Goal: Transaction & Acquisition: Purchase product/service

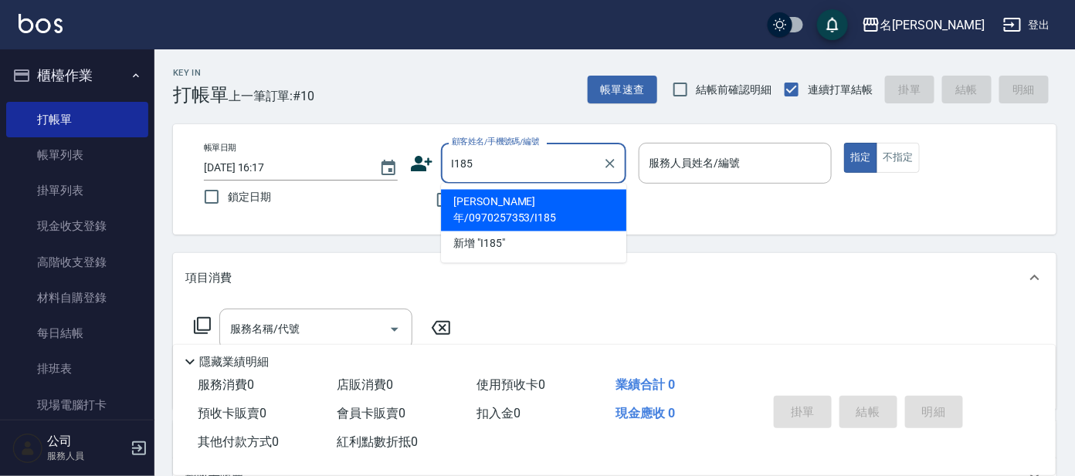
type input "[PERSON_NAME]年/0970257353/I185"
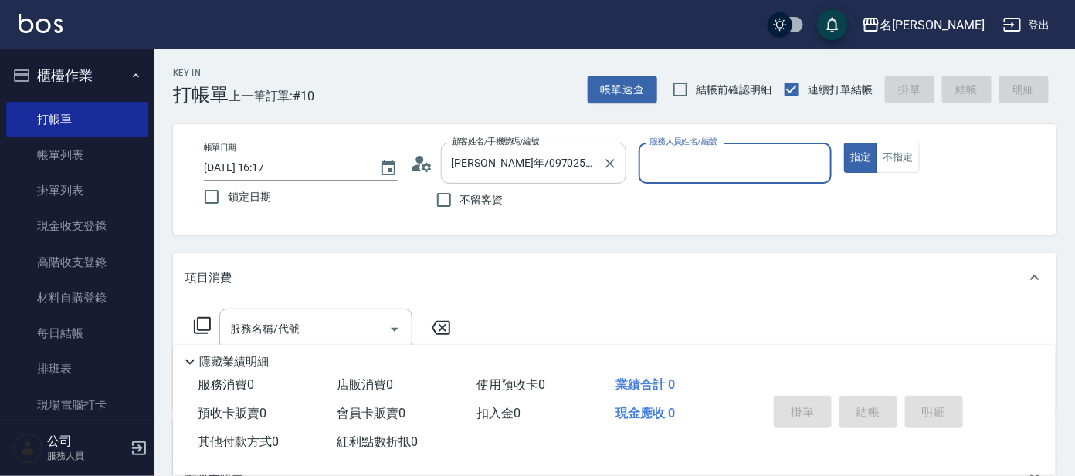
type input "Ada-9"
click at [422, 161] on circle at bounding box center [419, 160] width 8 height 8
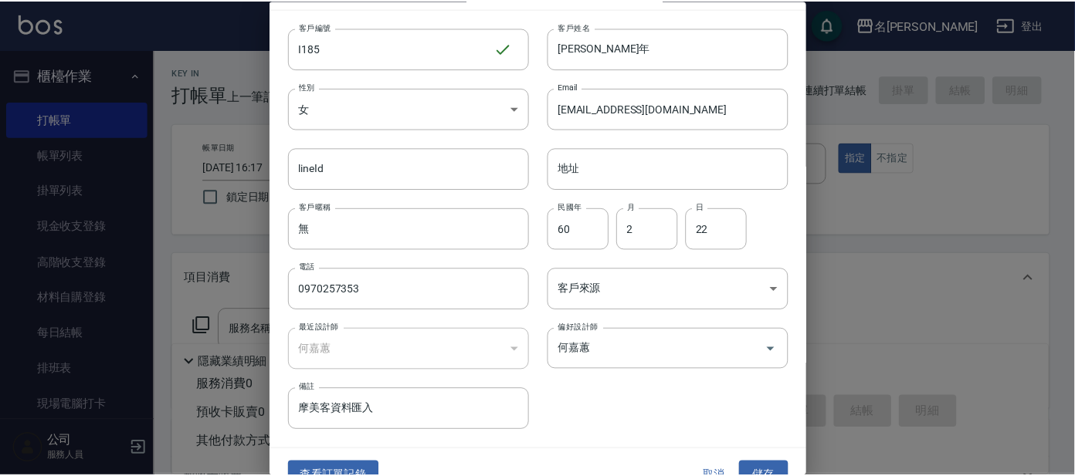
scroll to position [58, 0]
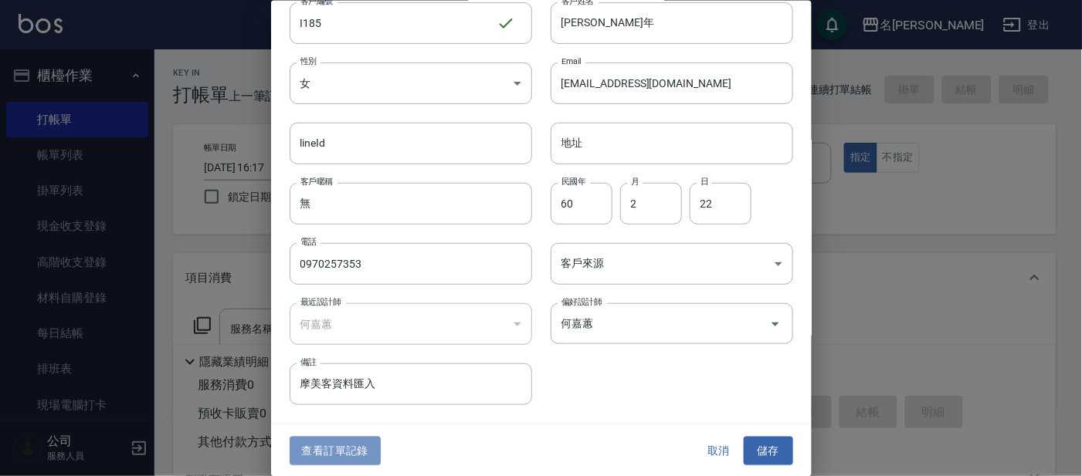
click at [364, 448] on button "查看訂單記錄" at bounding box center [334, 451] width 91 height 29
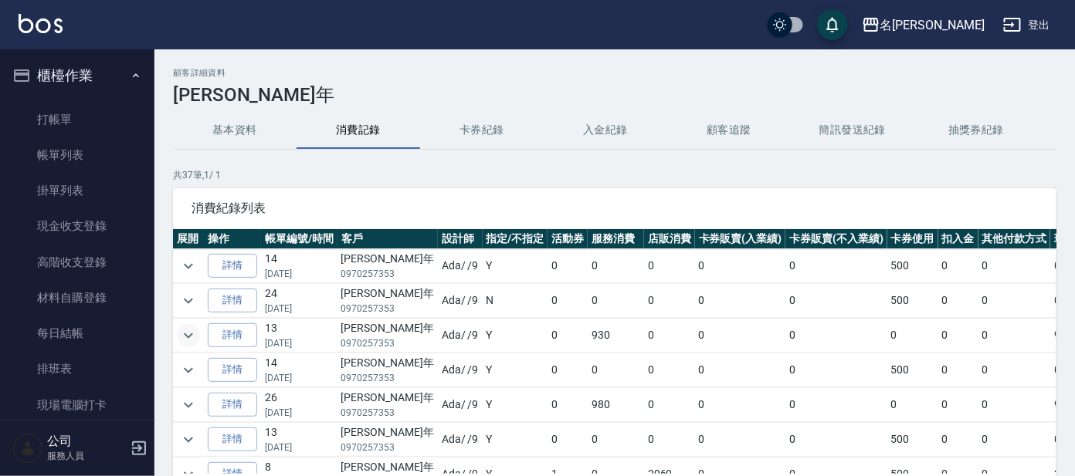
click at [186, 329] on icon "expand row" at bounding box center [188, 336] width 19 height 19
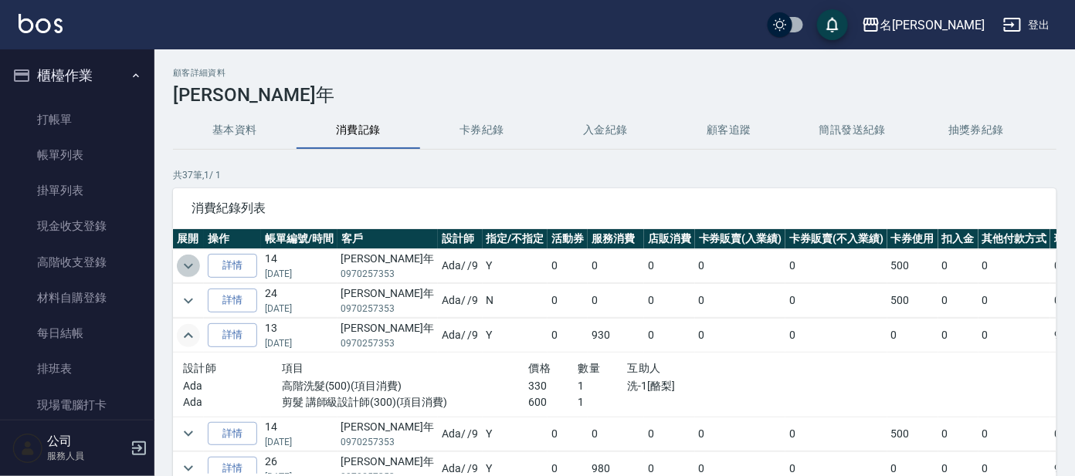
click at [184, 263] on icon "expand row" at bounding box center [188, 266] width 19 height 19
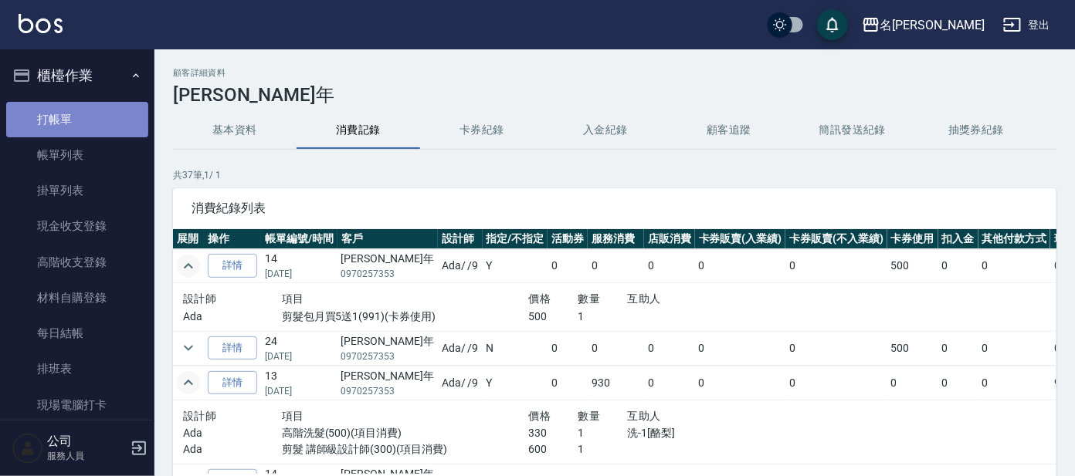
click at [88, 109] on link "打帳單" at bounding box center [77, 120] width 142 height 36
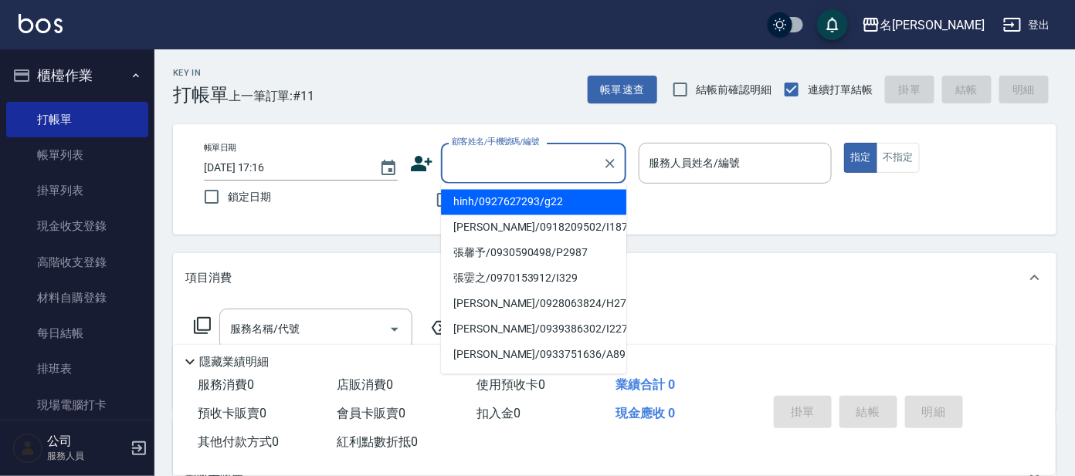
click at [494, 168] on input "顧客姓名/手機號碼/編號" at bounding box center [522, 163] width 148 height 27
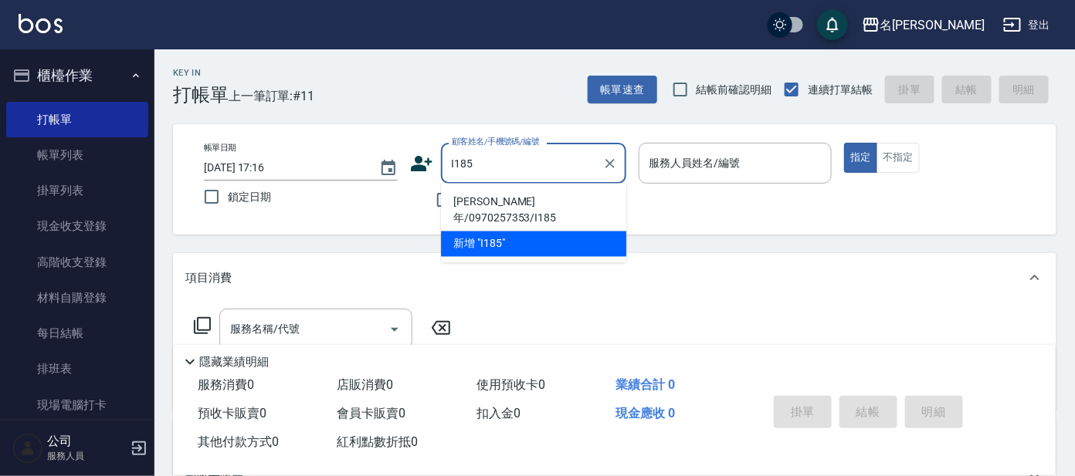
drag, startPoint x: 478, startPoint y: 206, endPoint x: 440, endPoint y: 174, distance: 49.8
click at [481, 206] on li "[PERSON_NAME]年/0970257353/I185" at bounding box center [533, 211] width 185 height 42
type input "[PERSON_NAME]年/0970257353/I185"
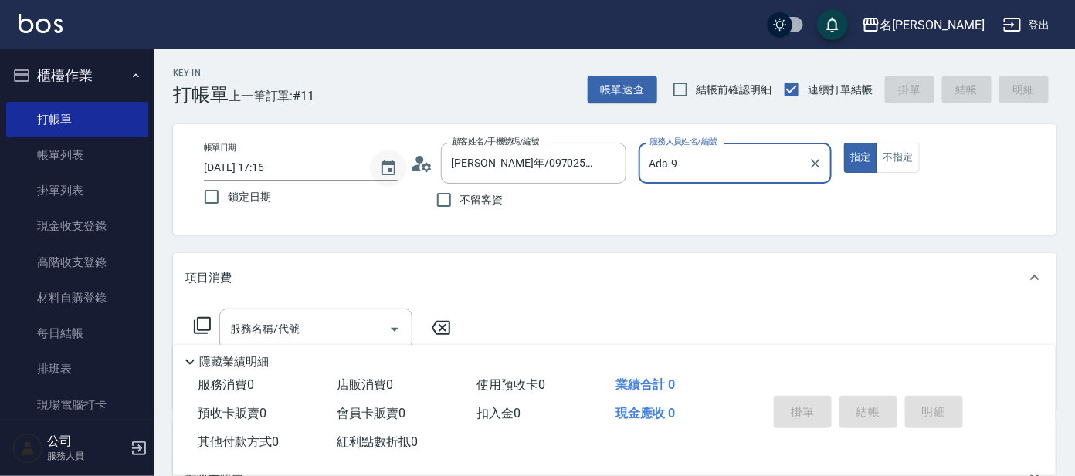
type input "Ada-9"
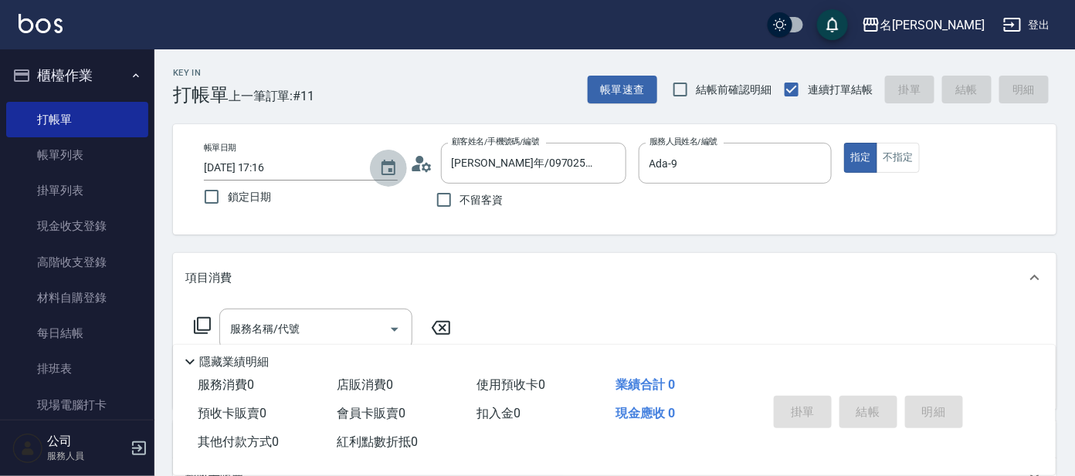
click at [404, 157] on button "Choose date, selected date is 2025-08-20" at bounding box center [388, 168] width 37 height 37
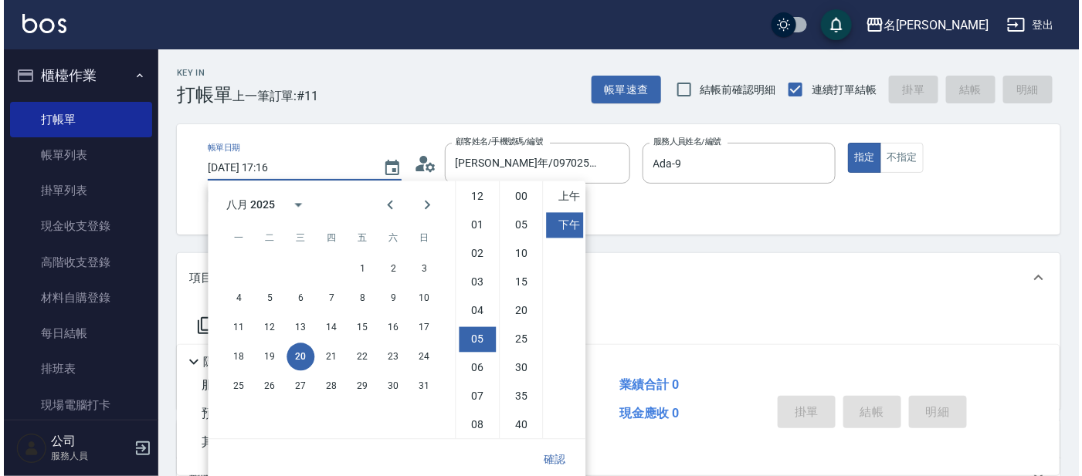
scroll to position [86, 0]
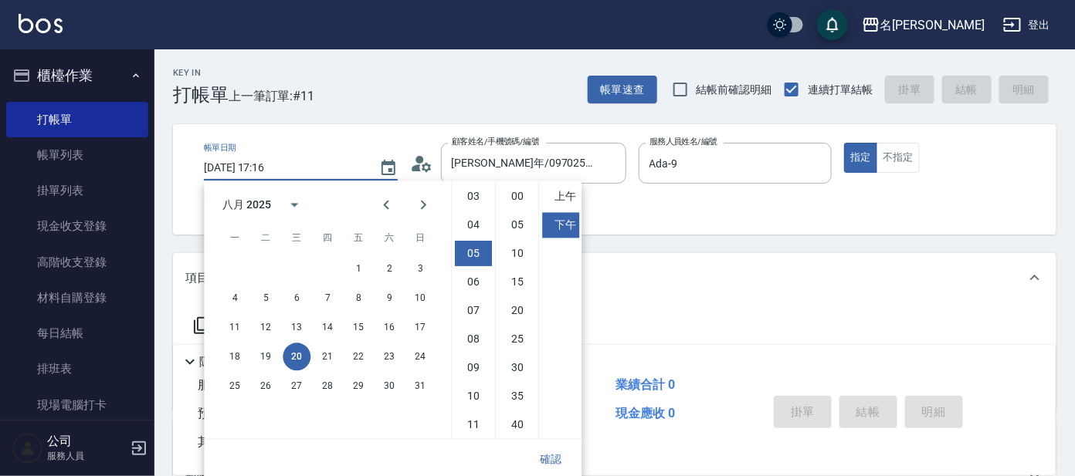
click at [411, 161] on icon at bounding box center [421, 163] width 23 height 23
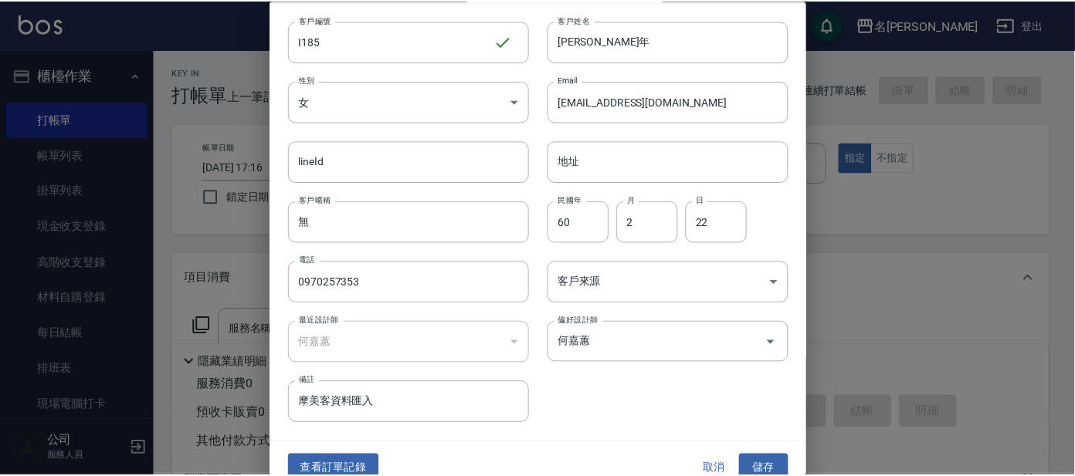
scroll to position [58, 0]
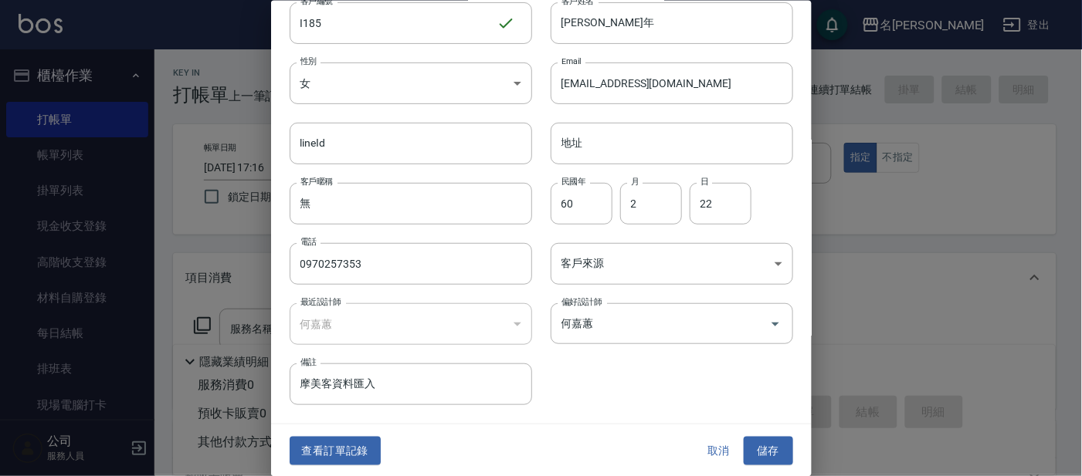
click at [347, 444] on button "查看訂單記錄" at bounding box center [334, 451] width 91 height 29
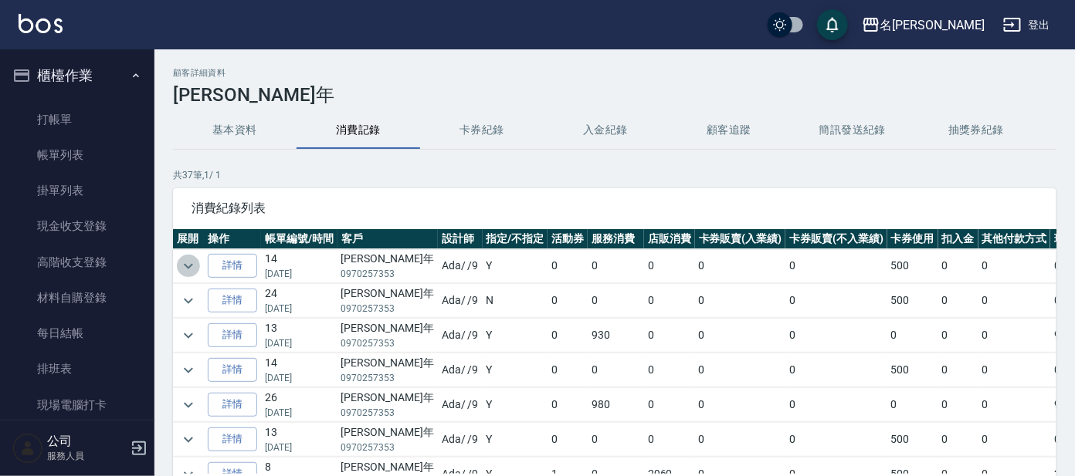
click at [183, 270] on icon "expand row" at bounding box center [188, 266] width 19 height 19
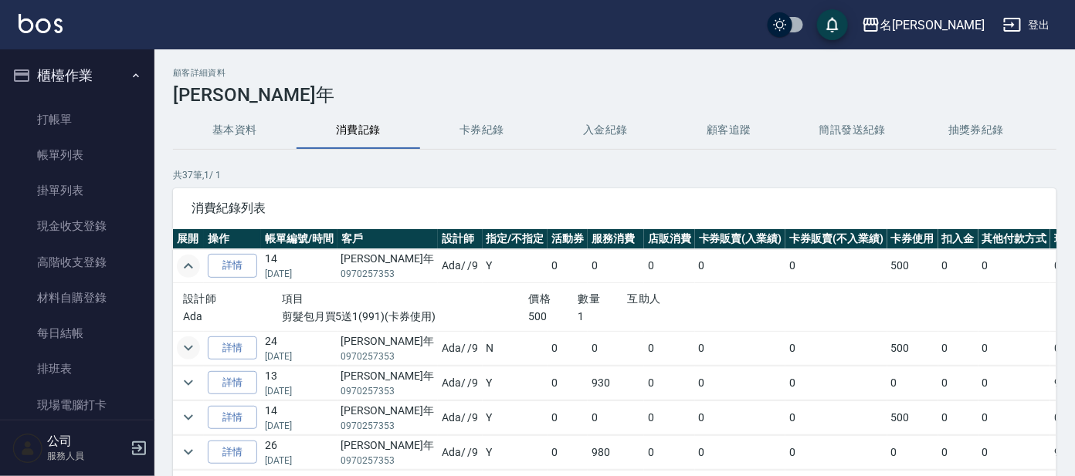
click at [185, 344] on icon "expand row" at bounding box center [188, 348] width 19 height 19
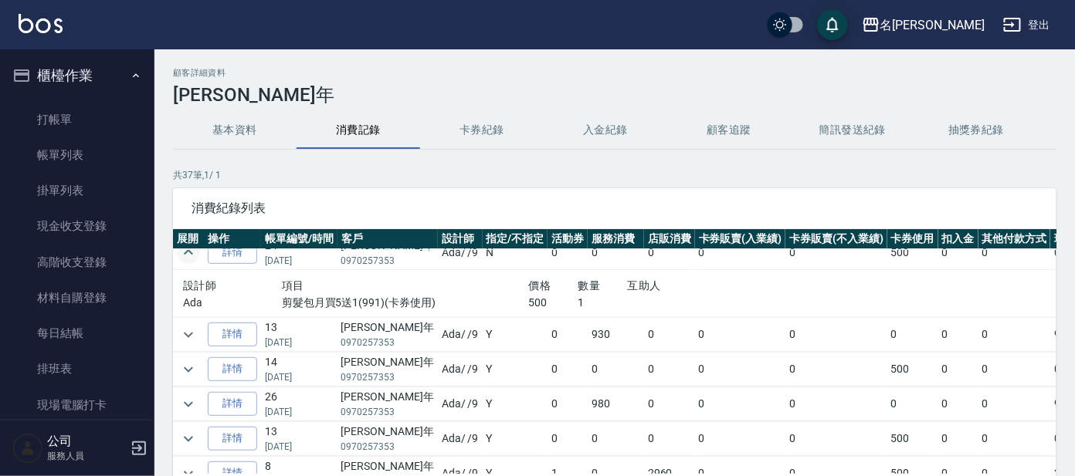
scroll to position [192, 0]
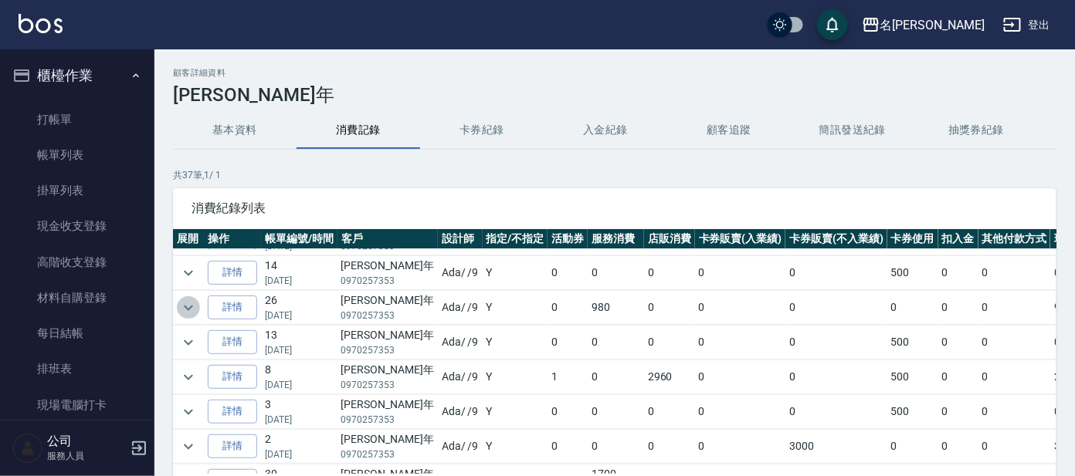
click at [183, 309] on icon "expand row" at bounding box center [188, 308] width 19 height 19
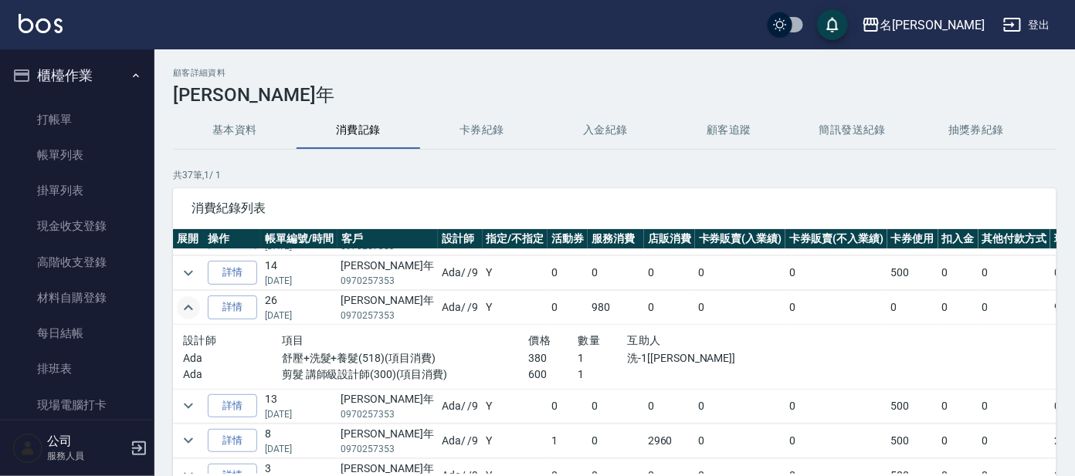
scroll to position [289, 0]
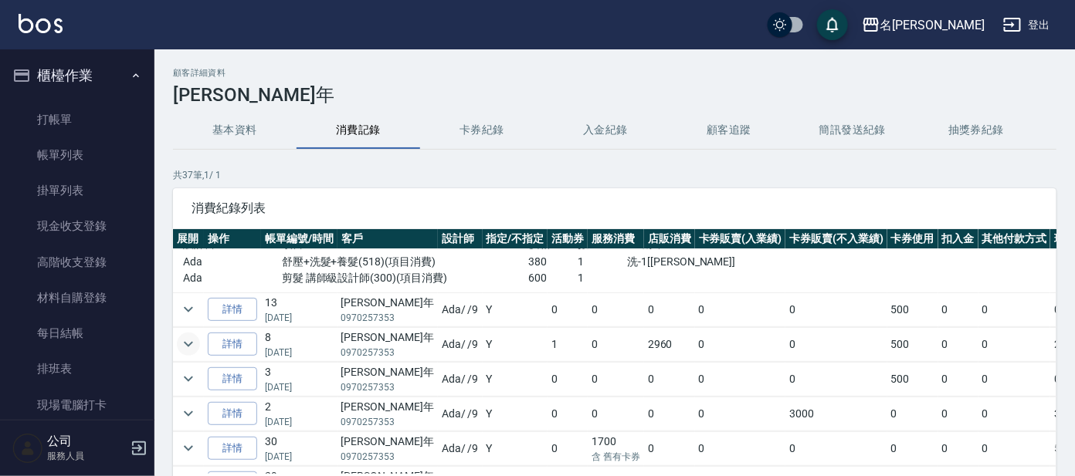
click at [184, 348] on icon "expand row" at bounding box center [188, 344] width 19 height 19
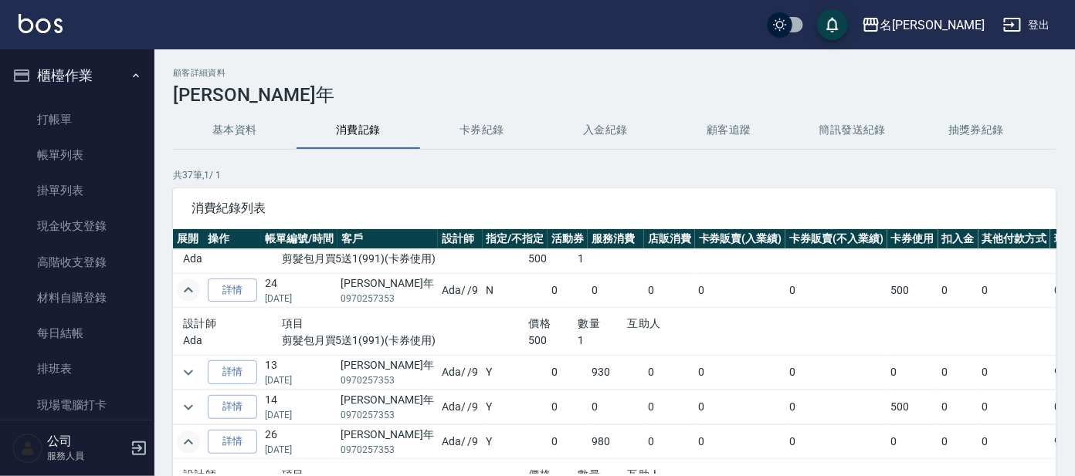
scroll to position [0, 0]
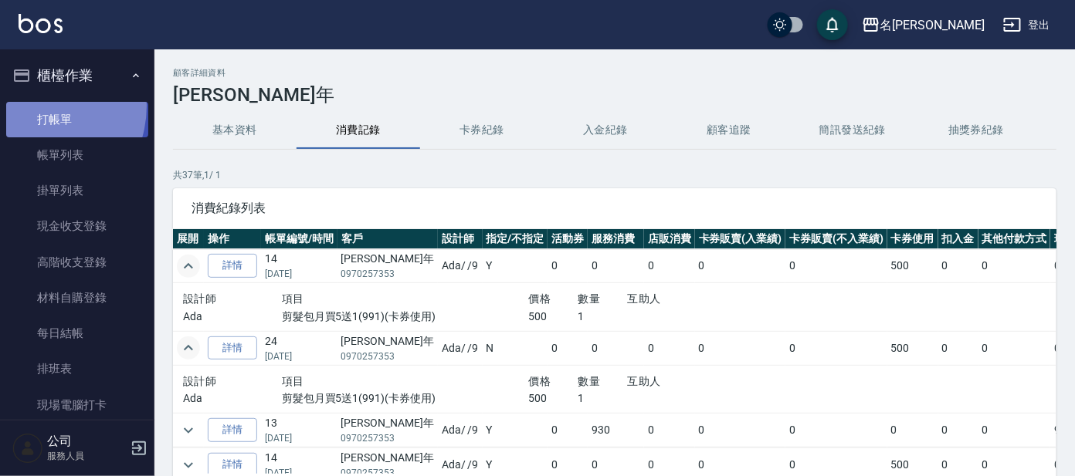
click at [31, 106] on link "打帳單" at bounding box center [77, 120] width 142 height 36
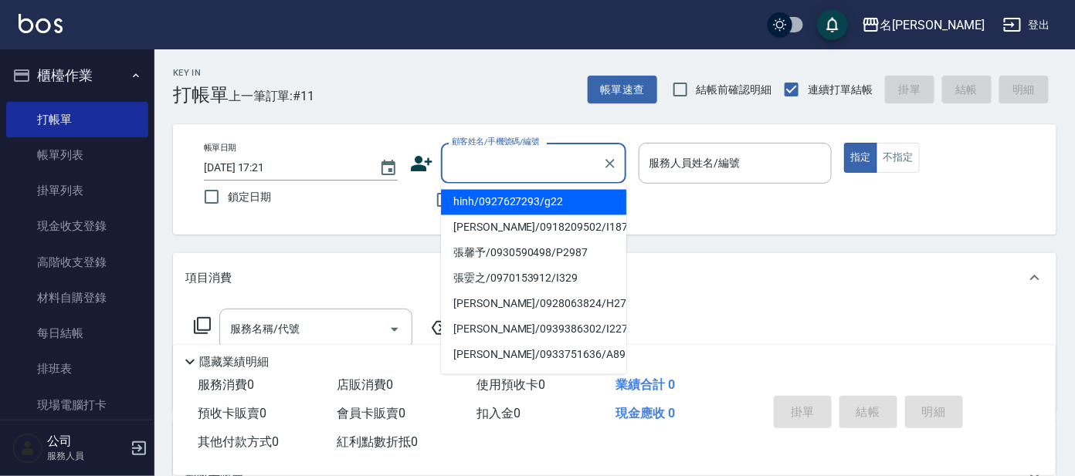
click at [533, 158] on input "顧客姓名/手機號碼/編號" at bounding box center [522, 163] width 148 height 27
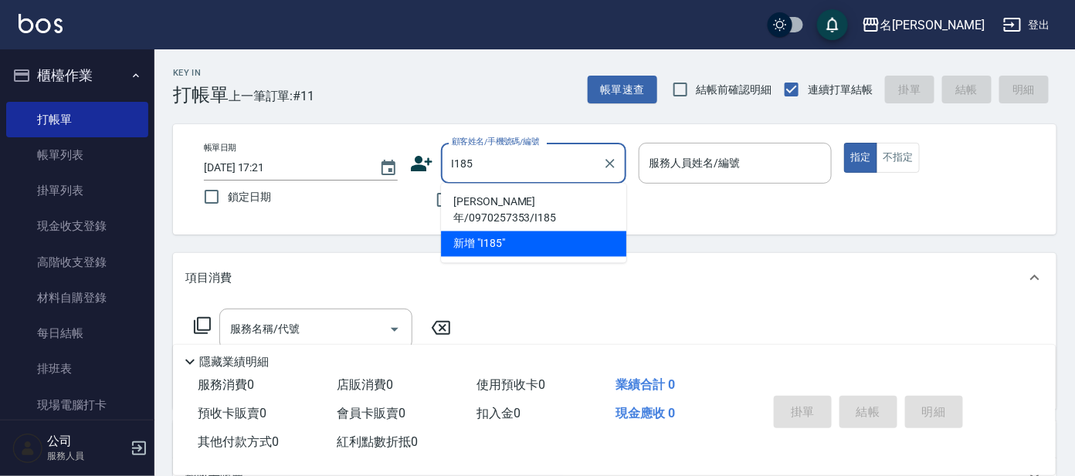
click at [513, 201] on li "[PERSON_NAME]年/0970257353/I185" at bounding box center [533, 211] width 185 height 42
type input "[PERSON_NAME]年/0970257353/I185"
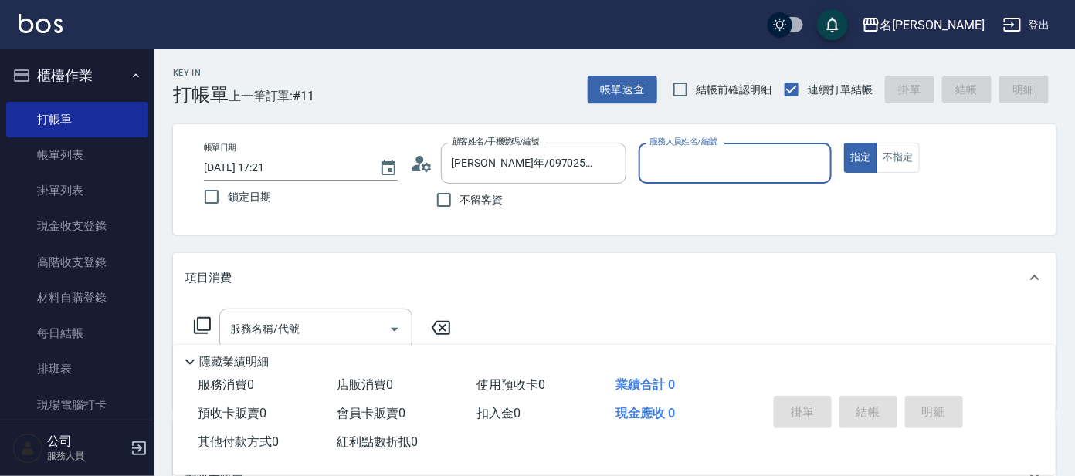
type input "Ada-9"
click at [670, 171] on input "Ada-9" at bounding box center [723, 163] width 157 height 27
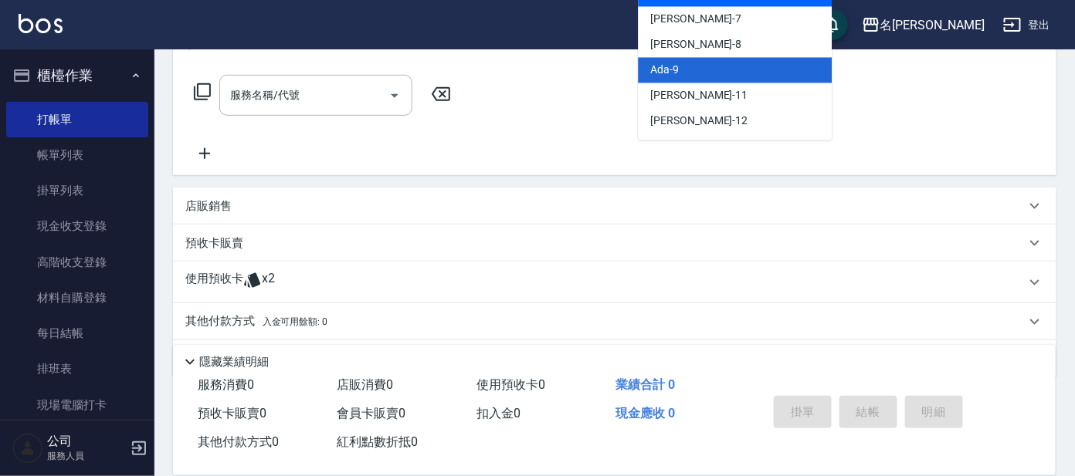
scroll to position [279, 0]
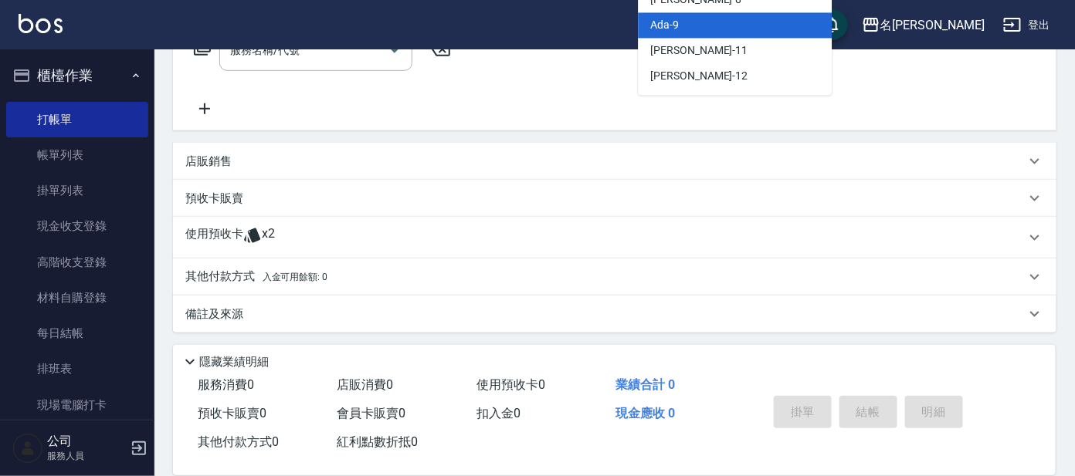
click at [300, 241] on div "使用預收卡 x2" at bounding box center [605, 237] width 840 height 23
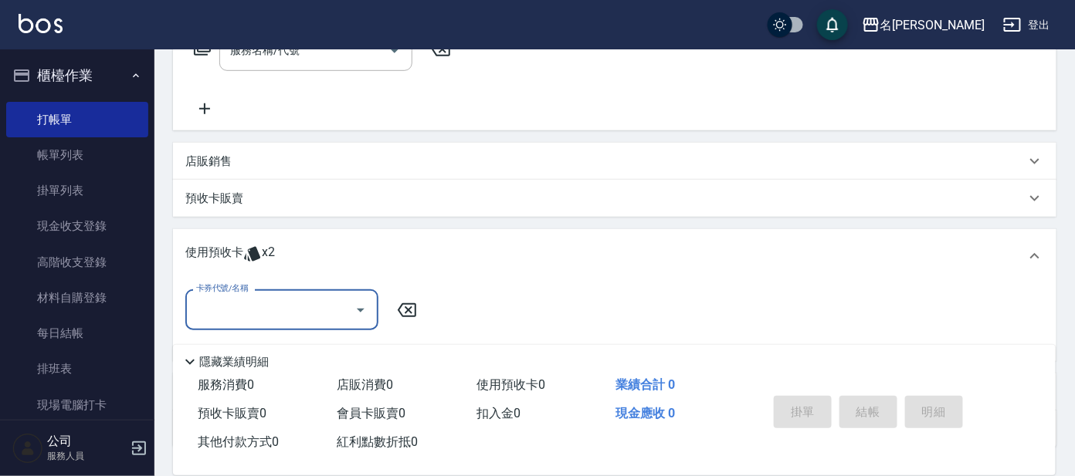
scroll to position [0, 0]
click at [293, 300] on input "卡券代號/名稱" at bounding box center [270, 309] width 156 height 27
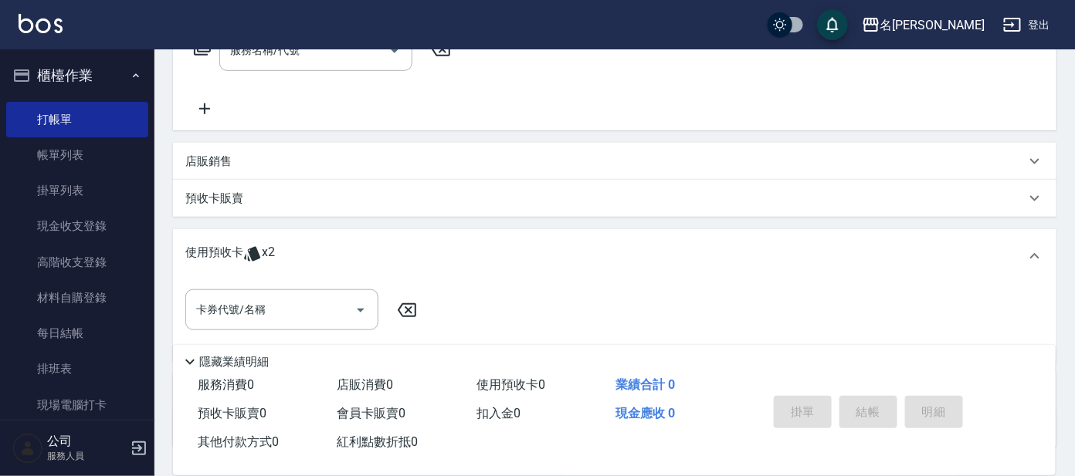
click at [240, 76] on div "服務名稱/代號 服務名稱/代號" at bounding box center [322, 74] width 275 height 88
click at [263, 180] on div "預收卡販賣" at bounding box center [614, 198] width 883 height 37
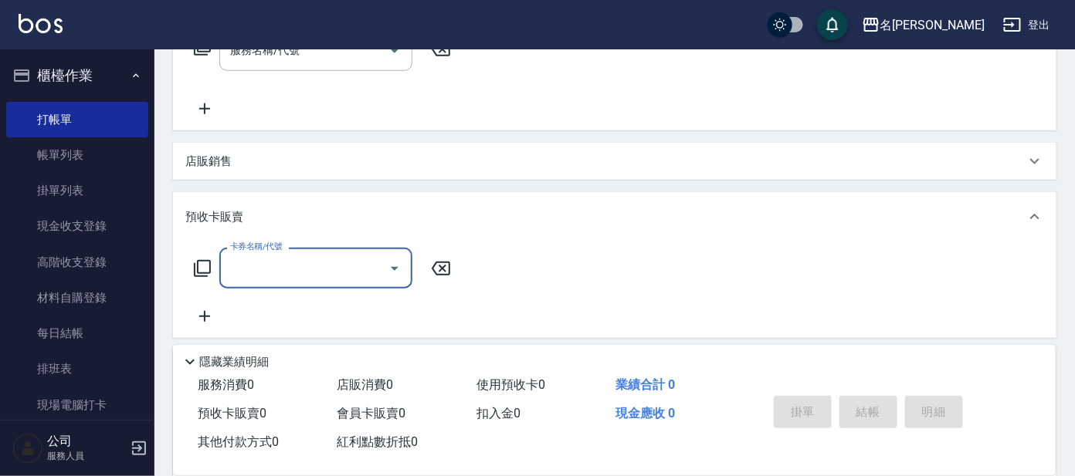
click at [307, 259] on input "卡券名稱/代號" at bounding box center [304, 268] width 156 height 27
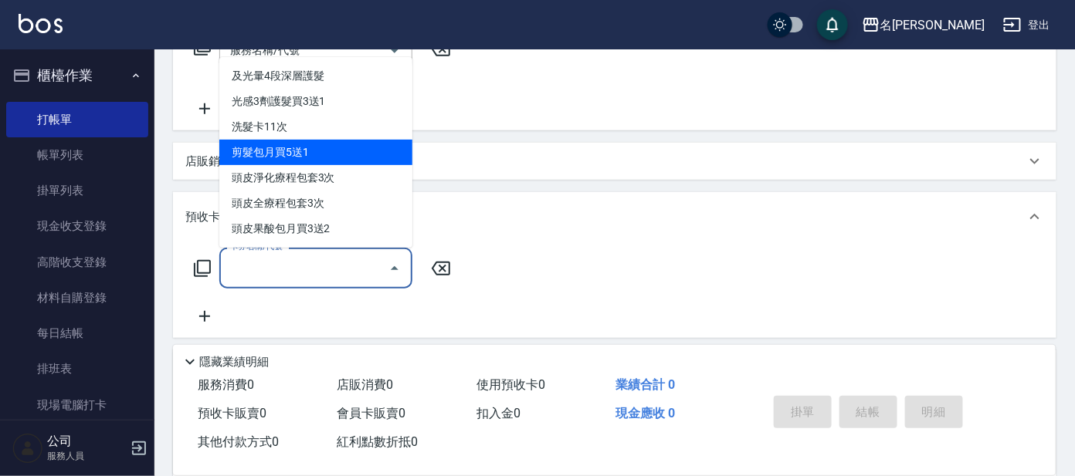
click at [338, 146] on span "剪髮包月買5送1" at bounding box center [315, 152] width 193 height 25
type input "剪髮包月買5送1(991)"
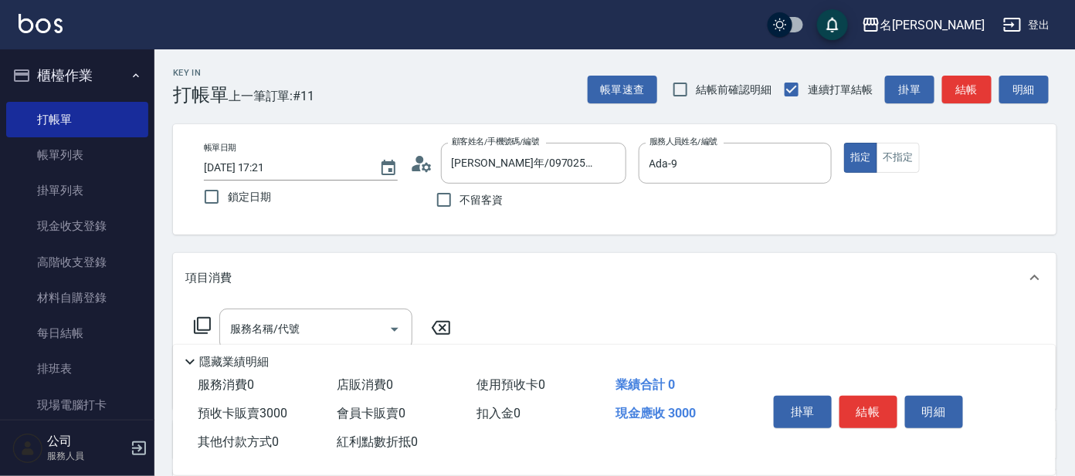
scroll to position [96, 0]
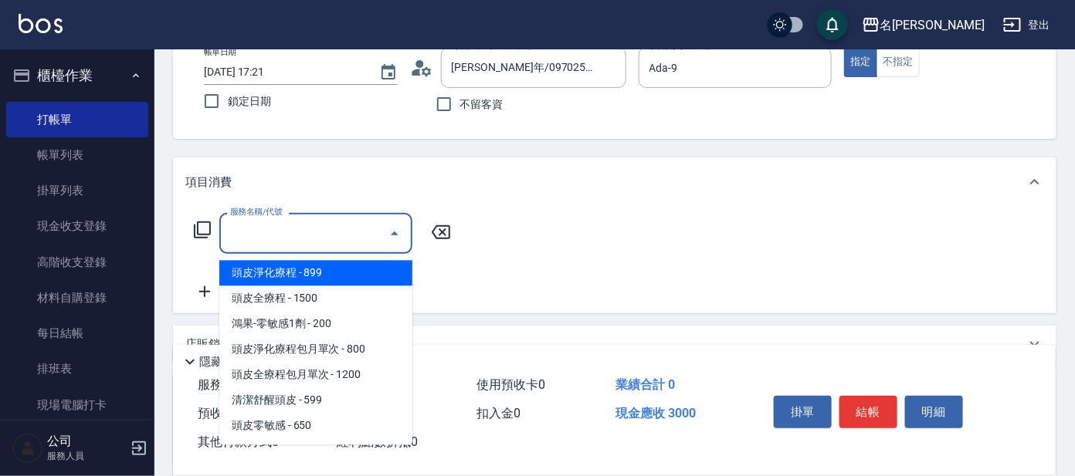
click at [314, 238] on input "服務名稱/代號" at bounding box center [304, 233] width 156 height 27
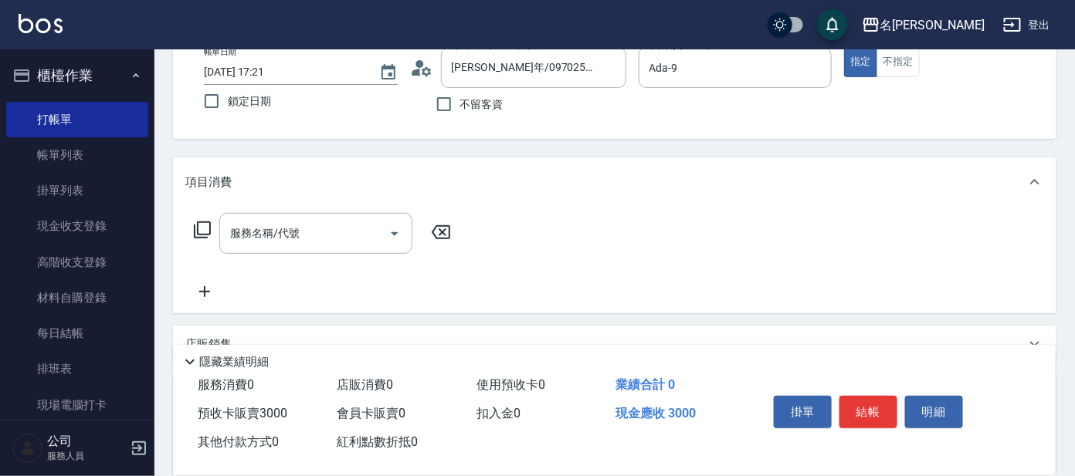
drag, startPoint x: 532, startPoint y: 254, endPoint x: 505, endPoint y: 252, distance: 27.1
click at [535, 254] on div "服務名稱/代號 服務名稱/代號" at bounding box center [614, 260] width 883 height 107
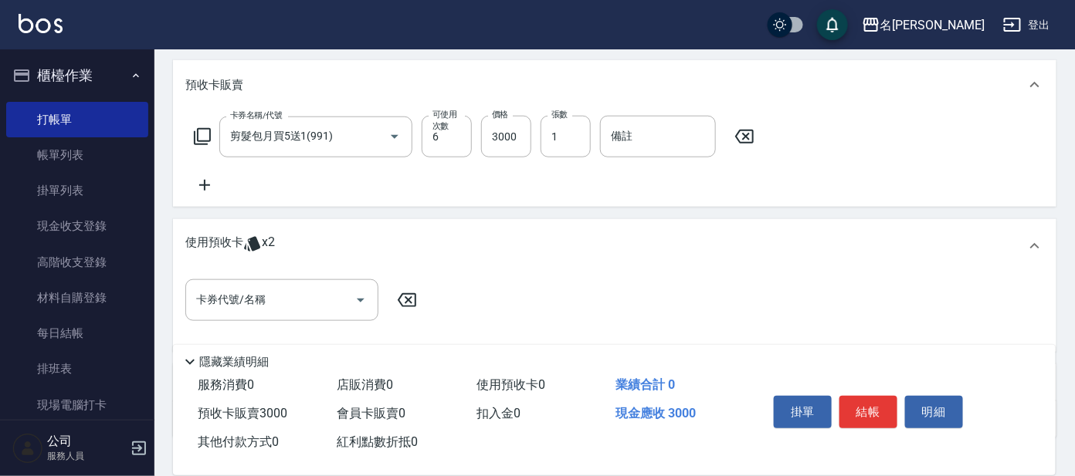
scroll to position [516, 0]
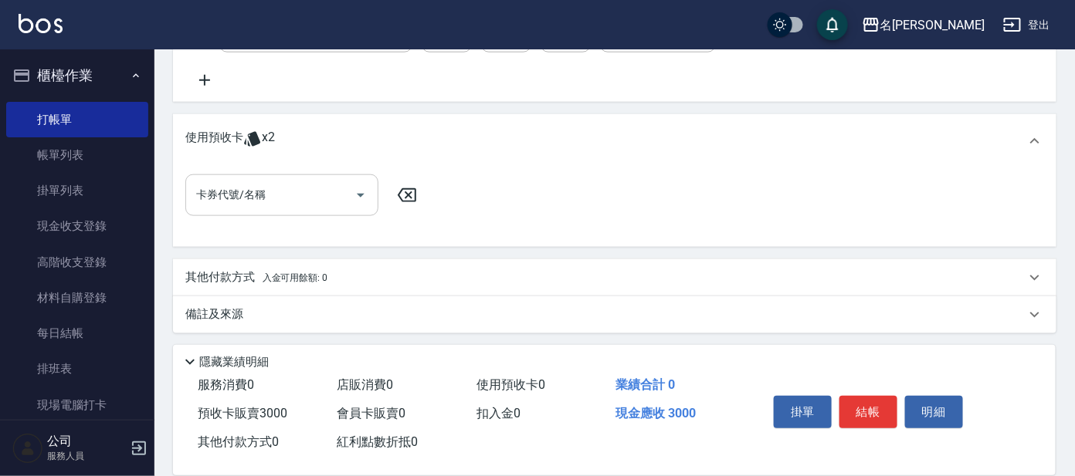
click at [315, 192] on input "卡券代號/名稱" at bounding box center [270, 194] width 156 height 27
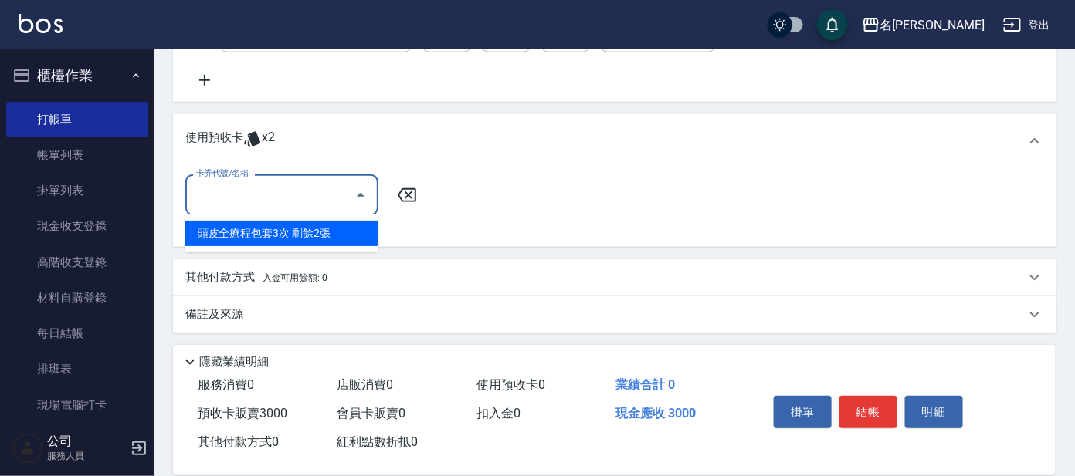
click at [297, 228] on div "頭皮全療程包套3次 剩餘2張" at bounding box center [281, 233] width 193 height 25
type input "頭皮全療程包套3次"
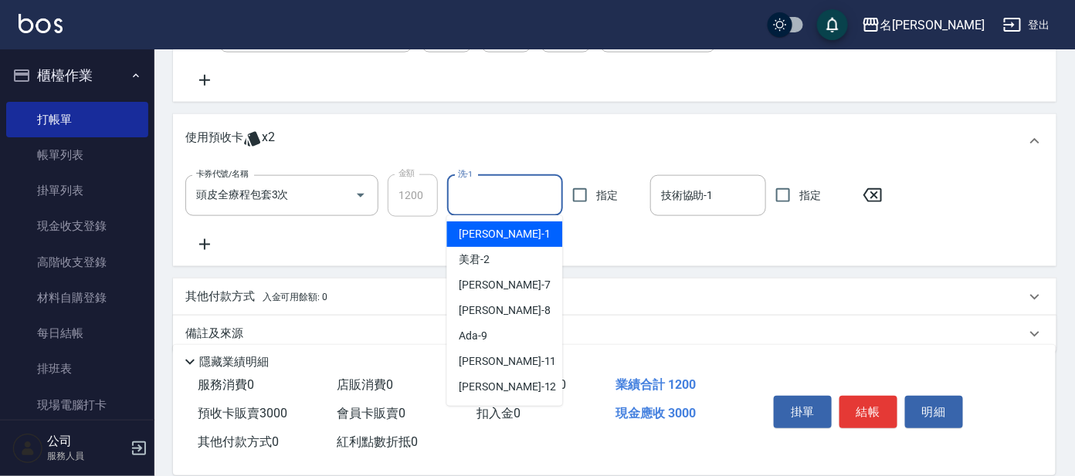
drag, startPoint x: 512, startPoint y: 191, endPoint x: 510, endPoint y: 201, distance: 9.5
click at [513, 191] on input "洗-1" at bounding box center [505, 195] width 102 height 27
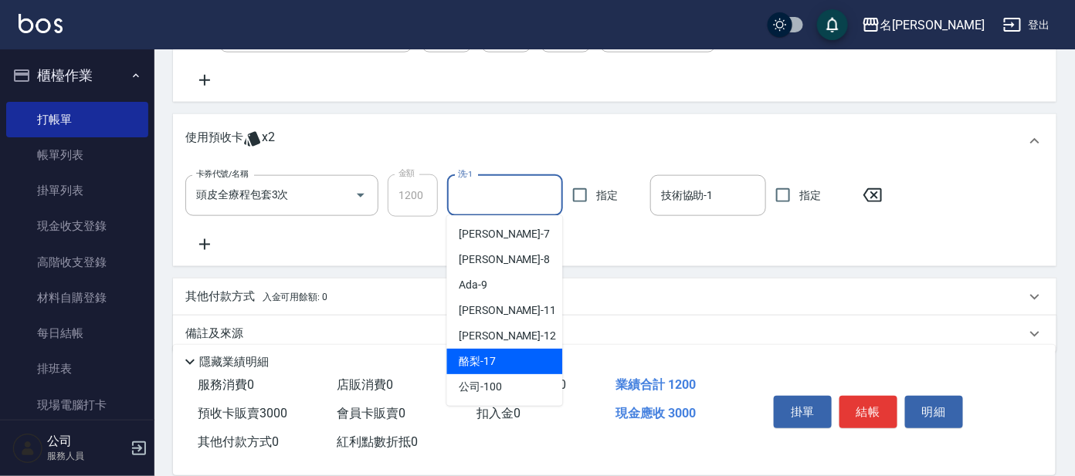
scroll to position [76, 0]
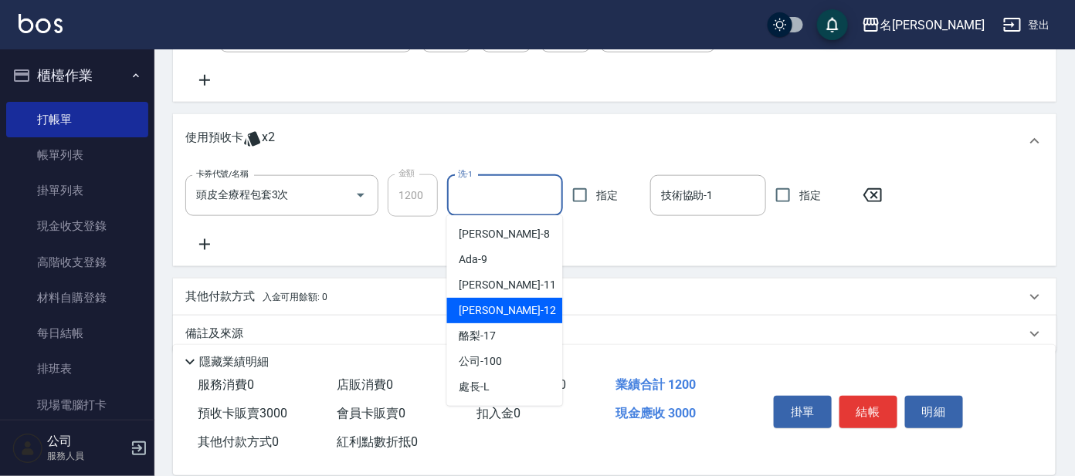
click at [498, 318] on div "云潔 -12" at bounding box center [505, 310] width 116 height 25
type input "云潔-12"
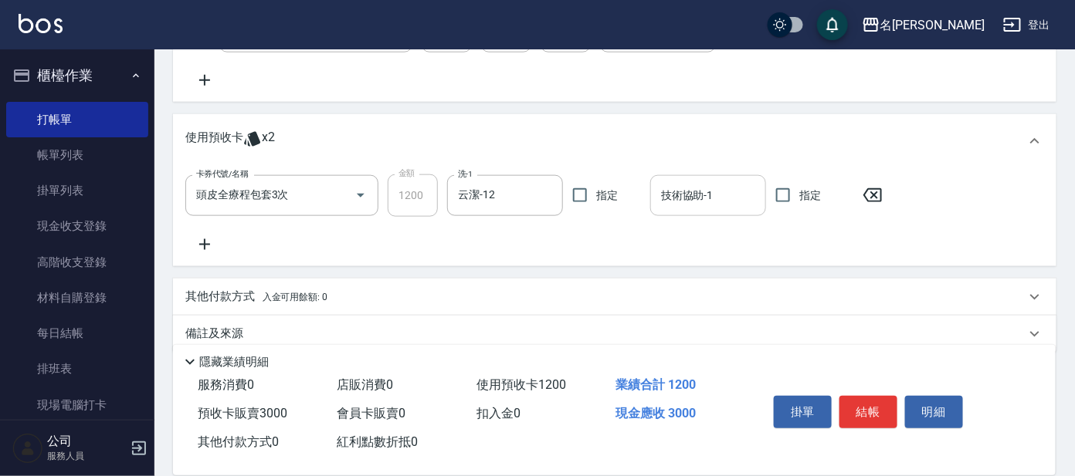
click at [698, 209] on div "技術協助-1" at bounding box center [708, 195] width 116 height 41
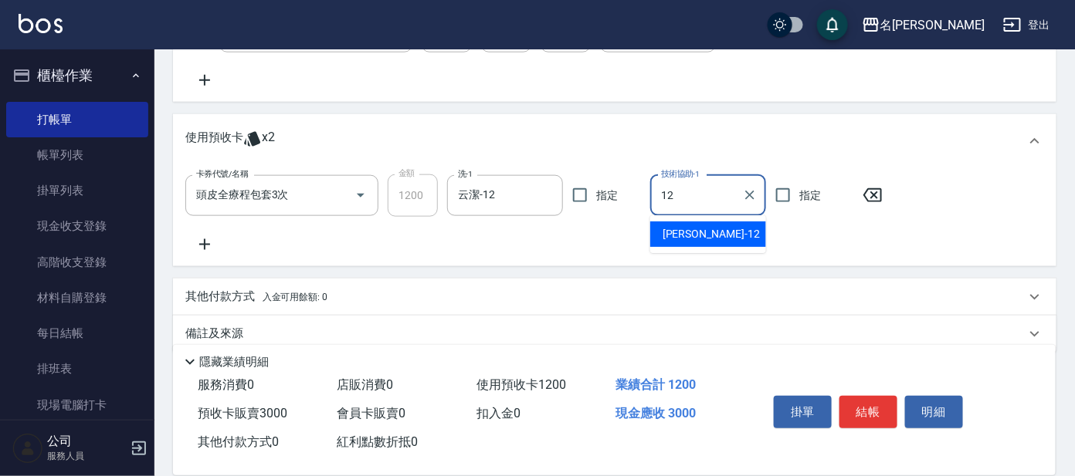
type input "云潔-12"
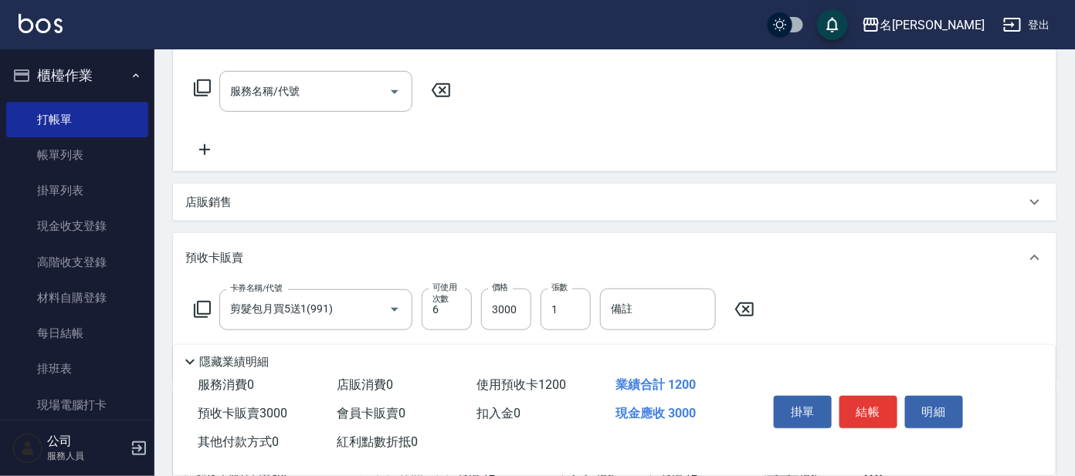
scroll to position [226, 0]
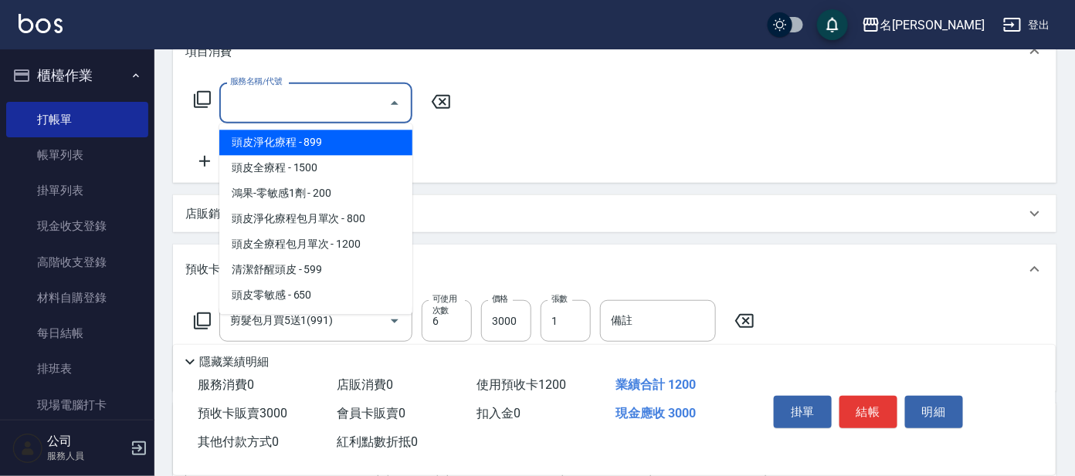
click at [306, 105] on input "服務名稱/代號" at bounding box center [304, 103] width 156 height 27
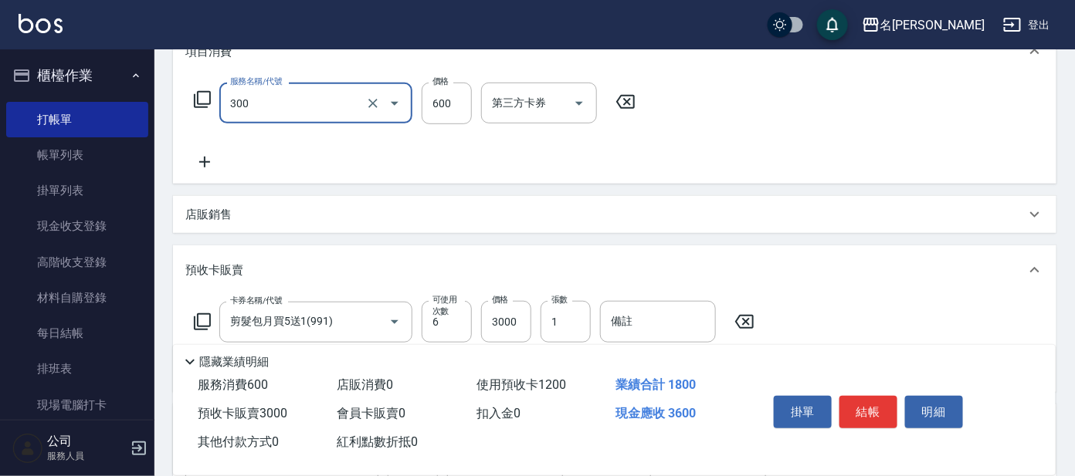
type input "剪髮 講師級設計師(300)"
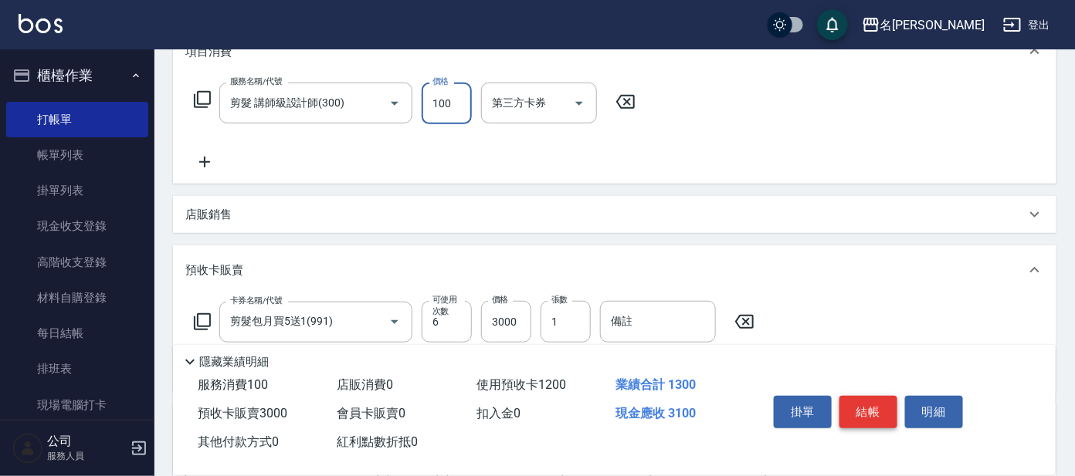
type input "100"
click at [883, 399] on button "結帳" at bounding box center [868, 412] width 58 height 32
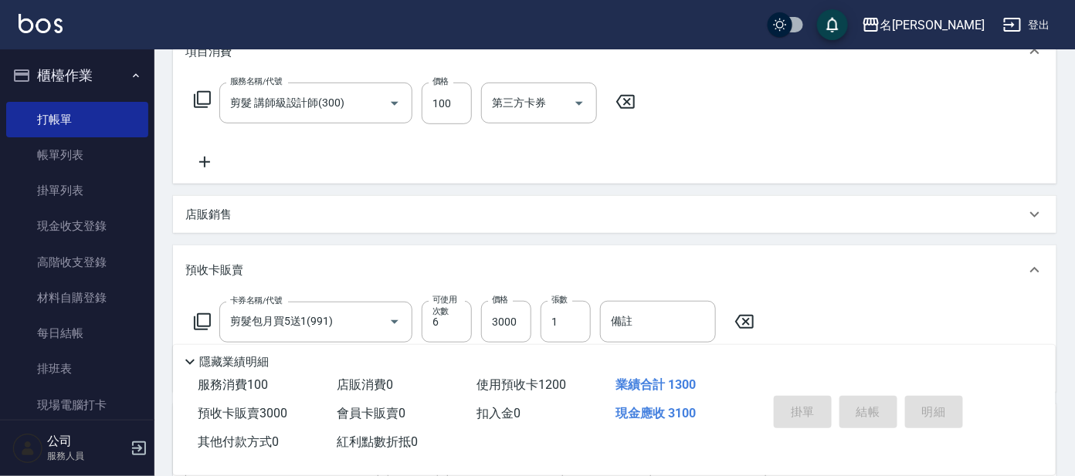
type input "[DATE] 17:23"
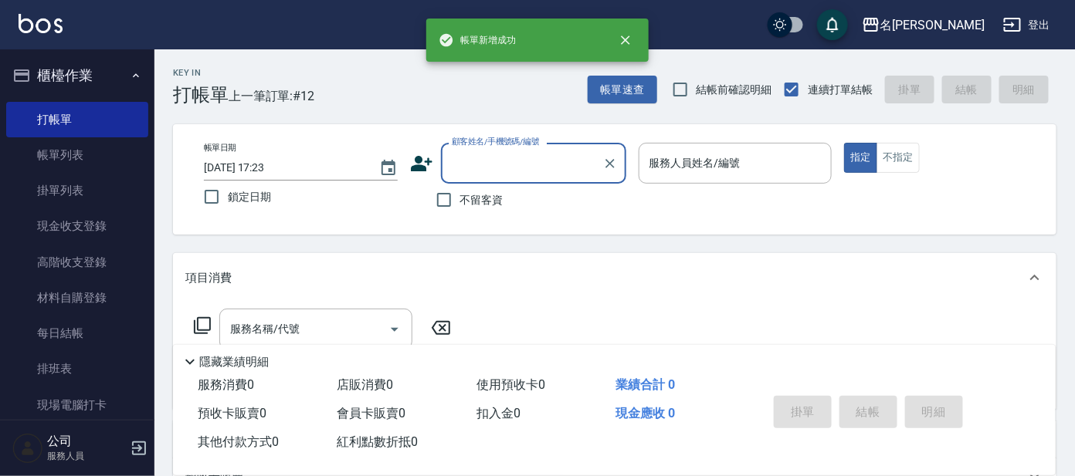
scroll to position [0, 0]
click at [500, 178] on div "顧客姓名/手機號碼/編號" at bounding box center [533, 163] width 185 height 41
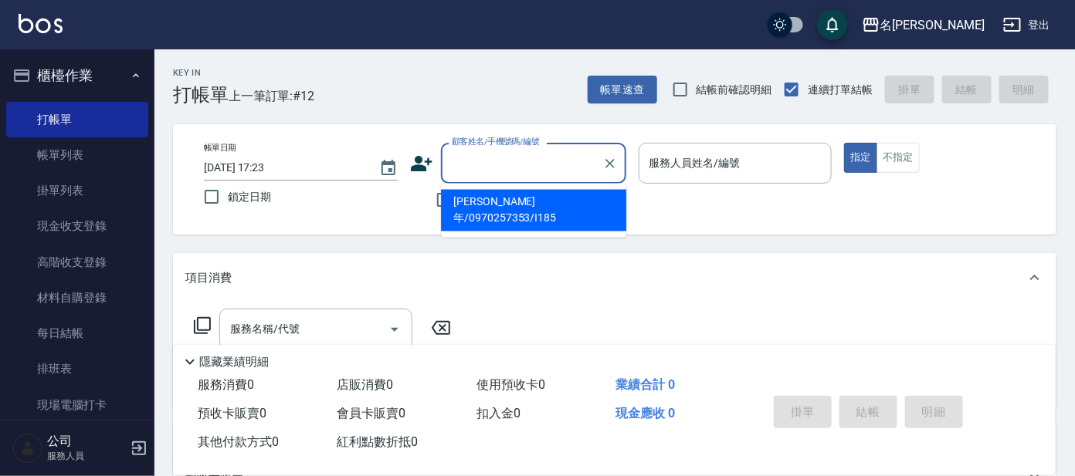
drag, startPoint x: 502, startPoint y: 181, endPoint x: 544, endPoint y: 191, distance: 43.6
click at [500, 201] on li "[PERSON_NAME]年/0970257353/I185" at bounding box center [533, 211] width 185 height 42
type input "[PERSON_NAME]年/0970257353/I185"
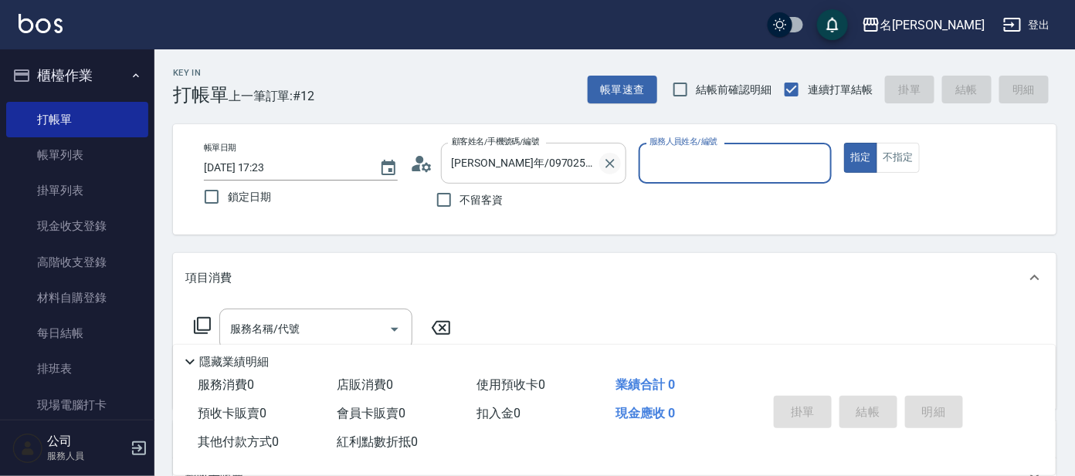
type input "Ada-9"
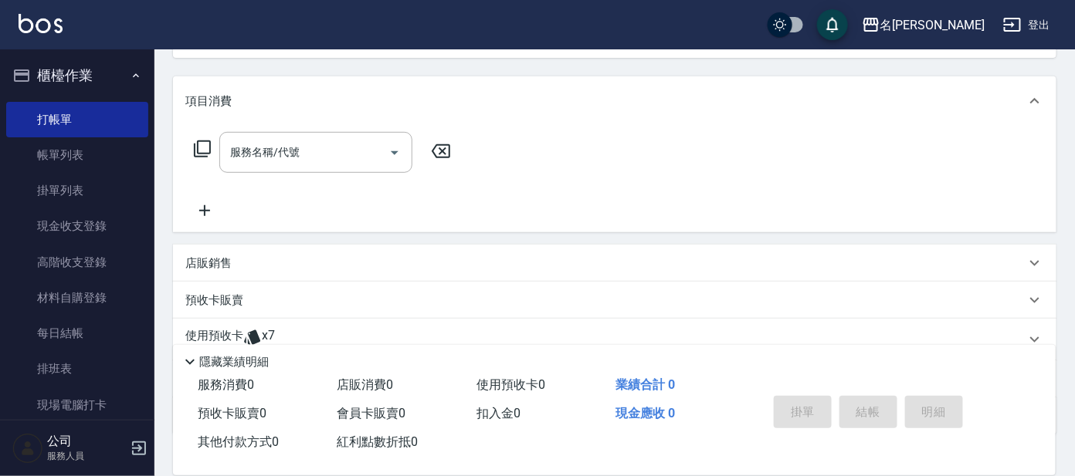
scroll to position [279, 0]
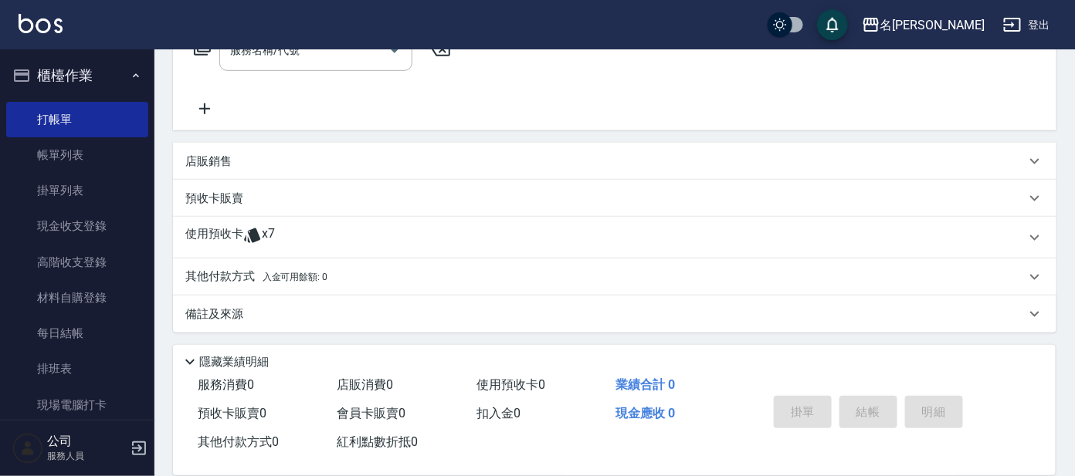
drag, startPoint x: 418, startPoint y: 226, endPoint x: 394, endPoint y: 242, distance: 27.8
click at [418, 227] on div "使用預收卡 x7" at bounding box center [605, 237] width 840 height 23
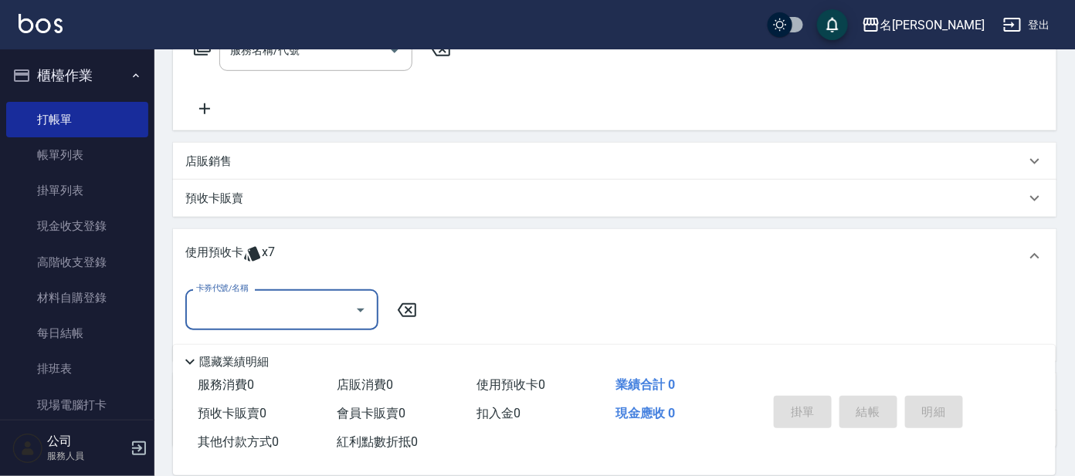
scroll to position [0, 0]
click at [305, 304] on input "卡券代號/名稱" at bounding box center [270, 309] width 156 height 27
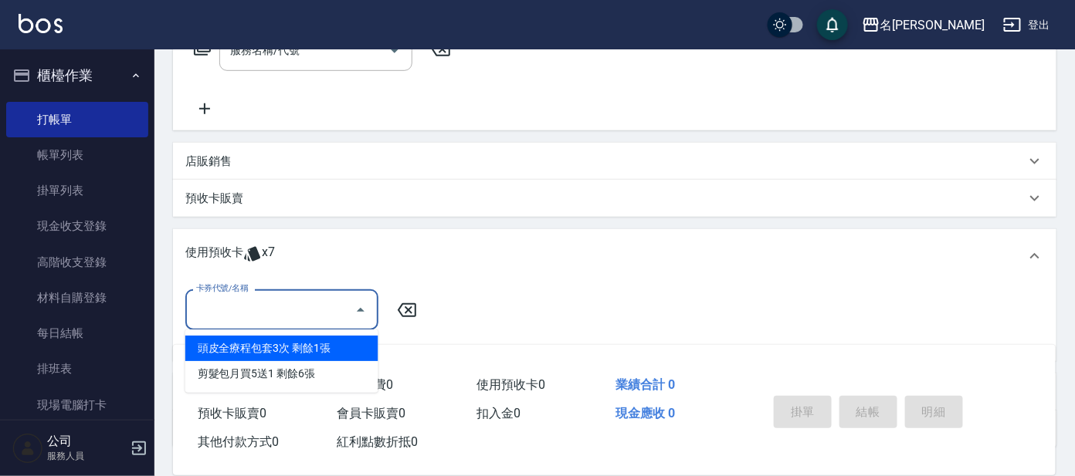
click at [285, 348] on div "頭皮全療程包套3次 剩餘1張" at bounding box center [281, 348] width 193 height 25
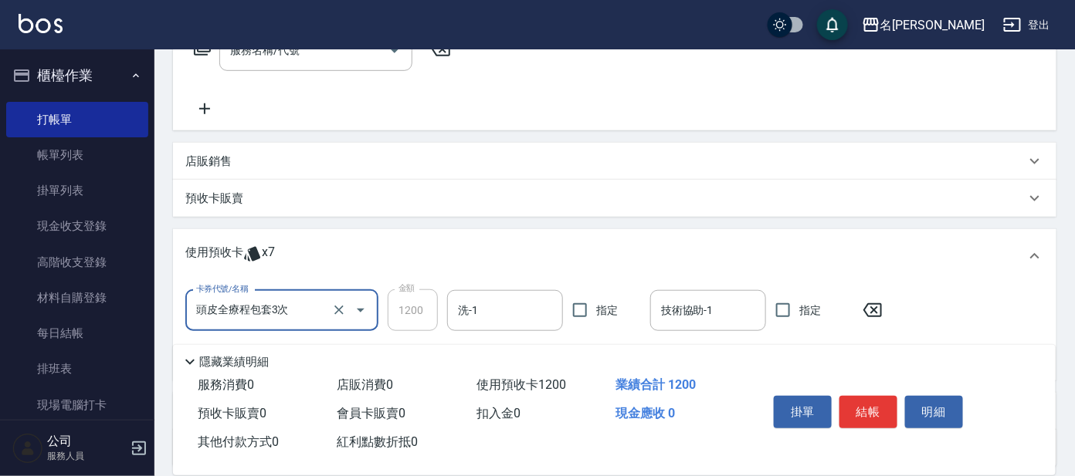
click at [319, 310] on input "頭皮全療程包套3次" at bounding box center [260, 310] width 136 height 27
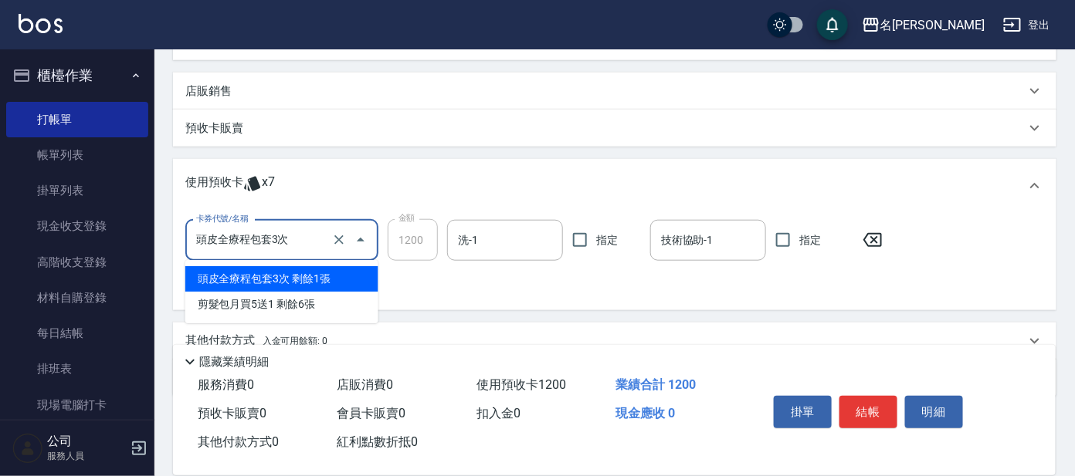
scroll to position [414, 0]
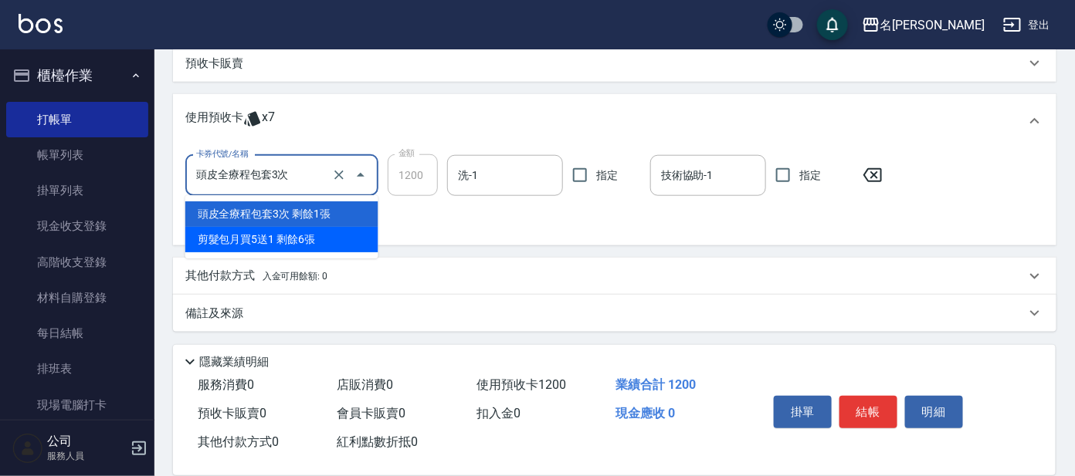
click at [268, 243] on div "剪髮包月買5送1 剩餘6張" at bounding box center [281, 239] width 193 height 25
type input "剪髮包月買5送1"
type input "500"
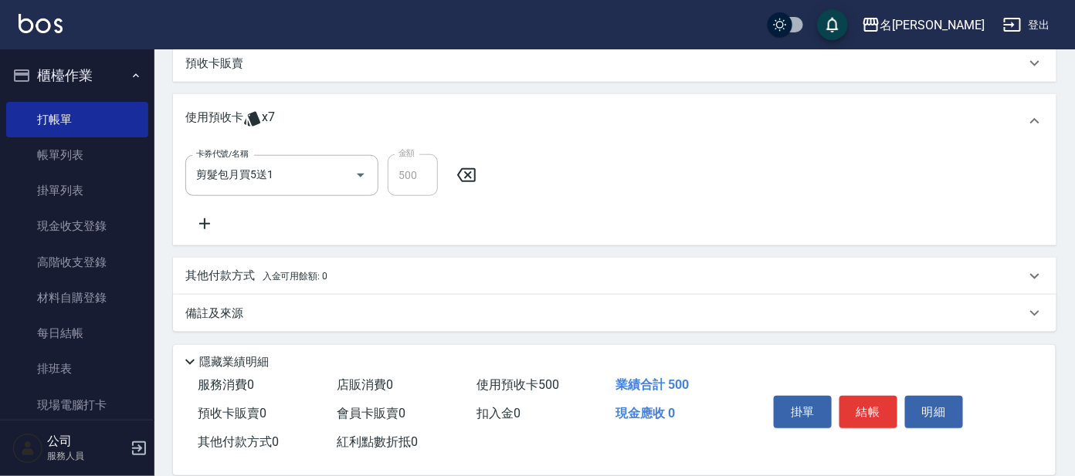
click at [216, 219] on icon at bounding box center [204, 224] width 39 height 19
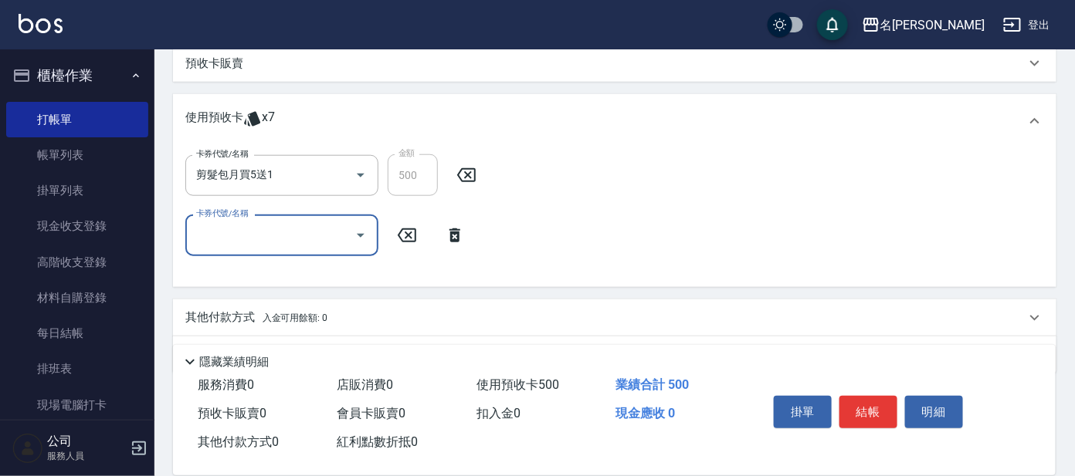
click at [235, 227] on input "卡券代號/名稱" at bounding box center [270, 235] width 156 height 27
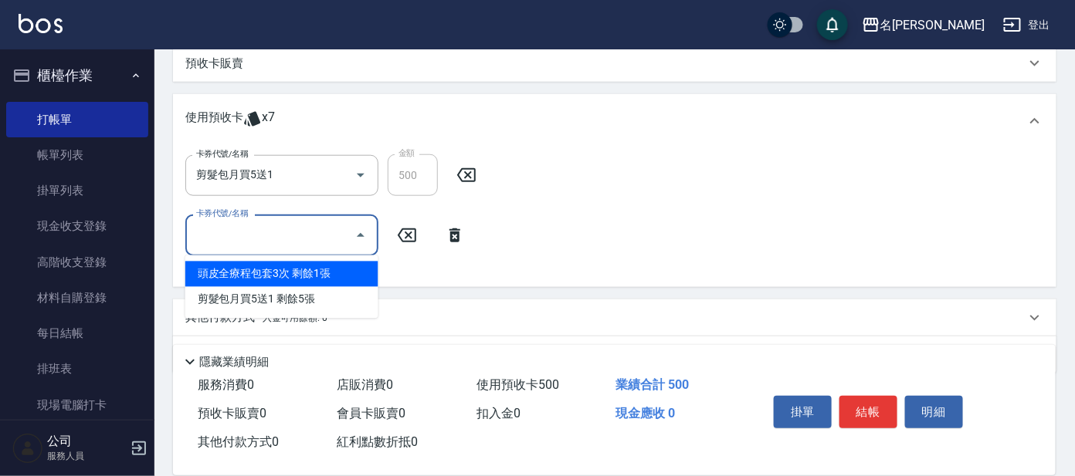
click at [273, 259] on ul "頭皮全療程包套3次 剩餘1張 剪髮包月買5送1 剩餘5張" at bounding box center [281, 287] width 193 height 63
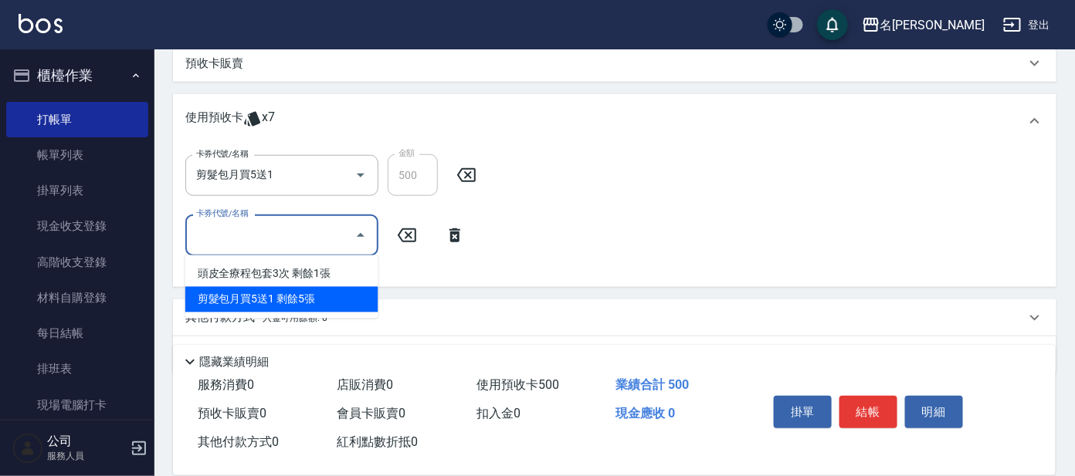
click at [293, 287] on div "剪髮包月買5送1 剩餘5張" at bounding box center [281, 299] width 193 height 25
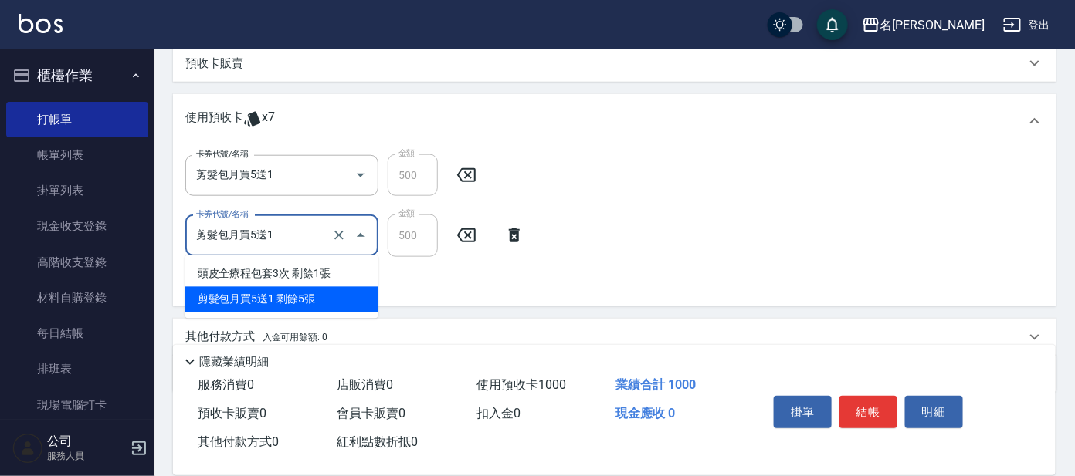
click at [299, 242] on input "剪髮包月買5送1" at bounding box center [260, 235] width 136 height 27
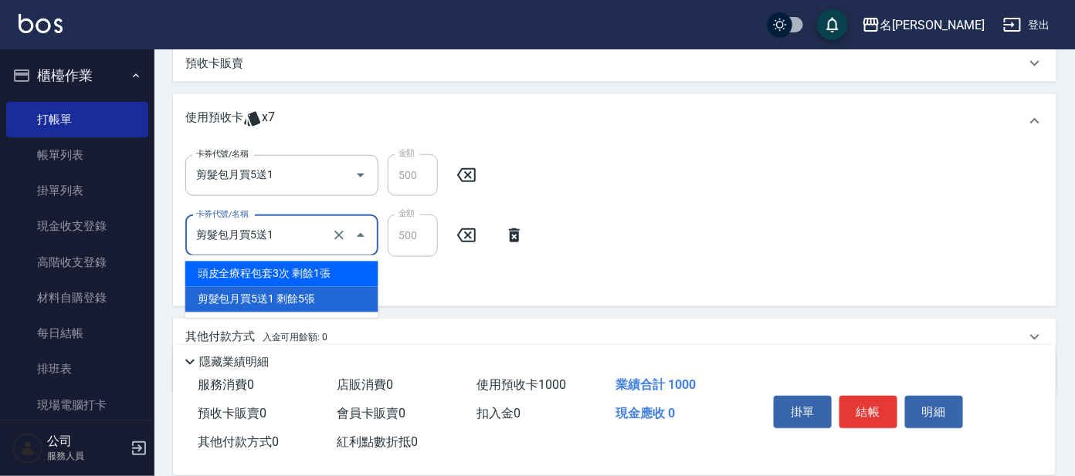
click at [304, 273] on div "頭皮全療程包套3次 剩餘1張" at bounding box center [281, 274] width 193 height 25
type input "頭皮全療程包套3次"
type input "1200"
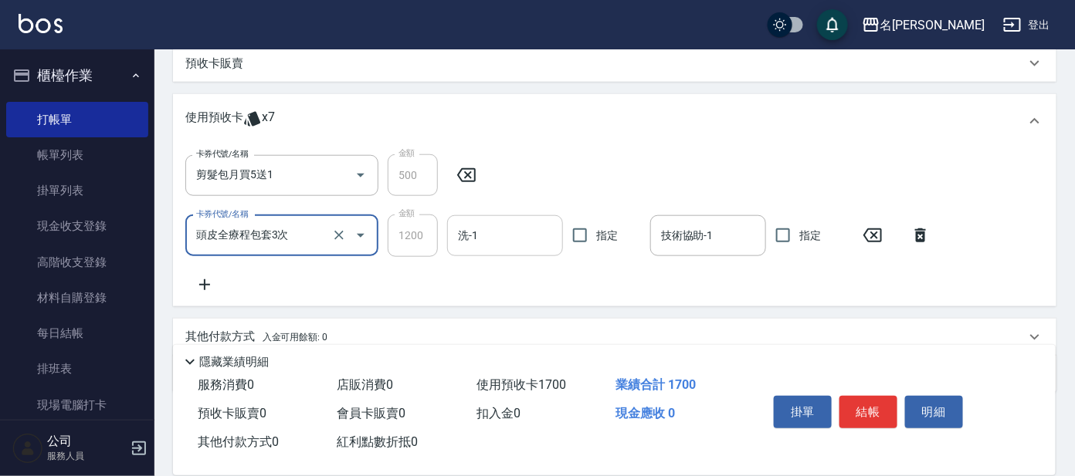
click at [501, 252] on div "洗-1" at bounding box center [505, 235] width 116 height 41
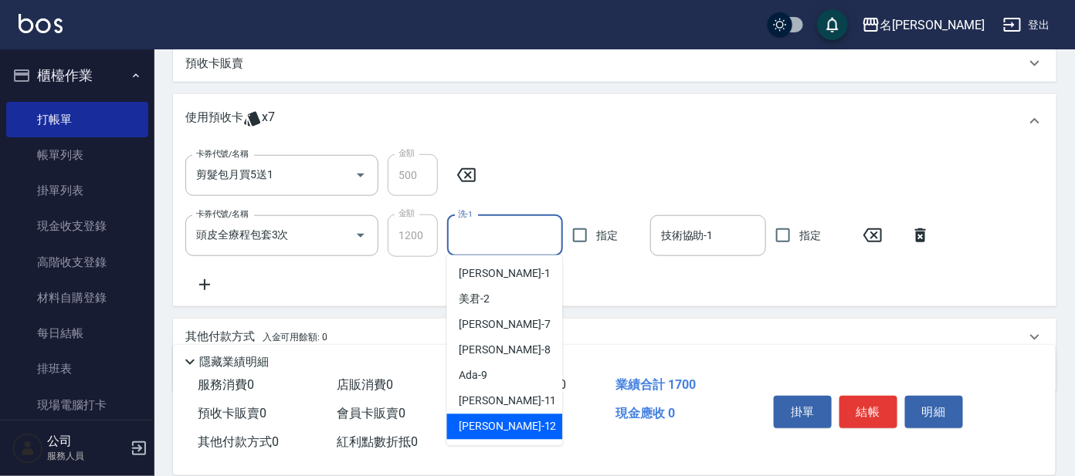
click at [501, 425] on div "云潔 -12" at bounding box center [505, 427] width 116 height 25
type input "云潔-12"
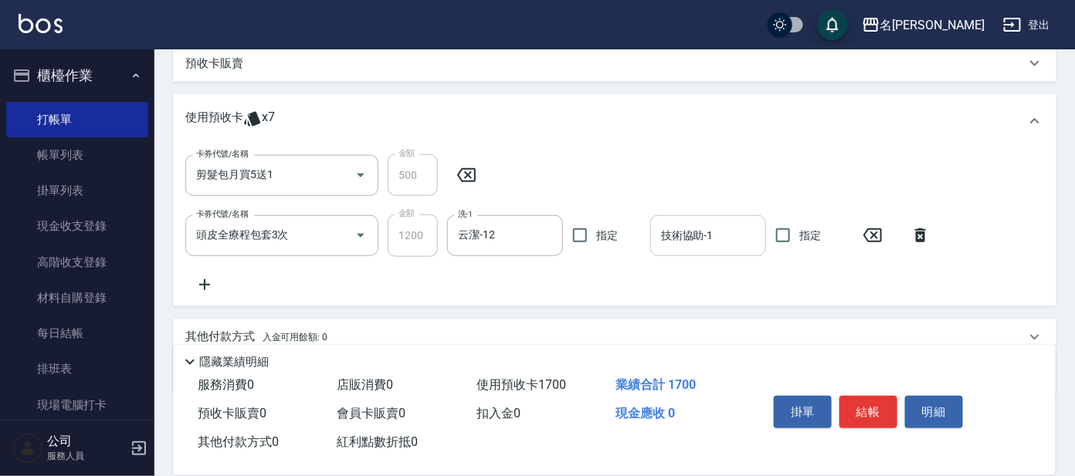
drag, startPoint x: 702, startPoint y: 231, endPoint x: 692, endPoint y: 252, distance: 23.1
click at [702, 229] on input "技術協助-1" at bounding box center [708, 235] width 102 height 27
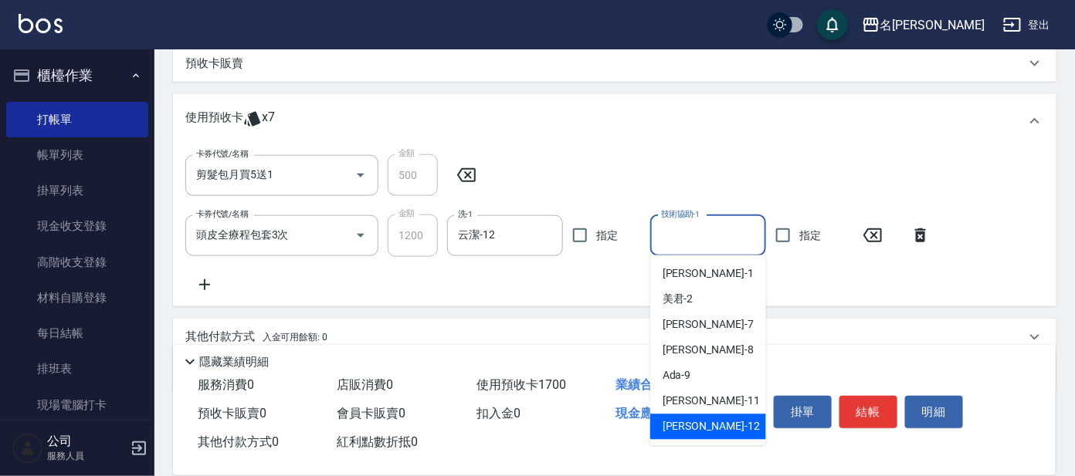
click at [688, 421] on span "云潔 -12" at bounding box center [710, 427] width 97 height 16
type input "云潔-12"
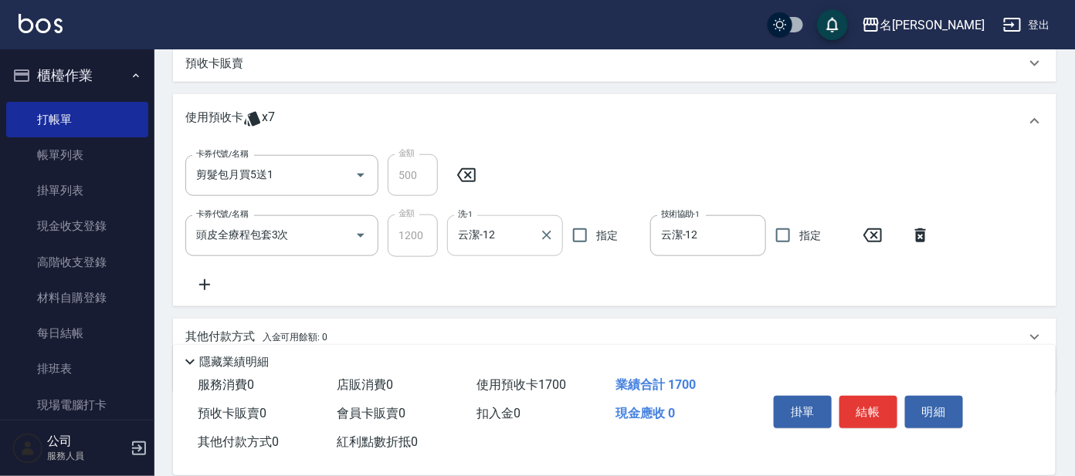
click at [507, 238] on input "云潔-12" at bounding box center [493, 235] width 79 height 27
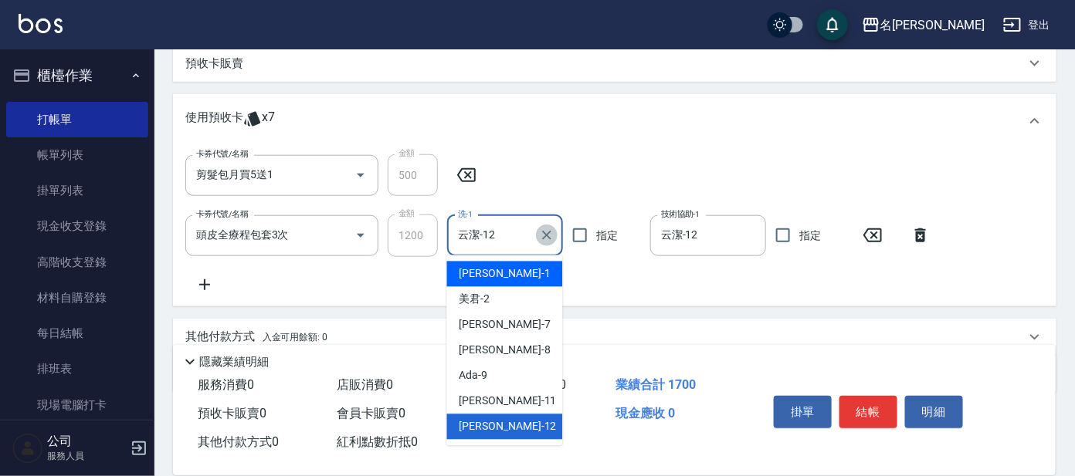
click at [546, 232] on icon "Clear" at bounding box center [546, 235] width 15 height 15
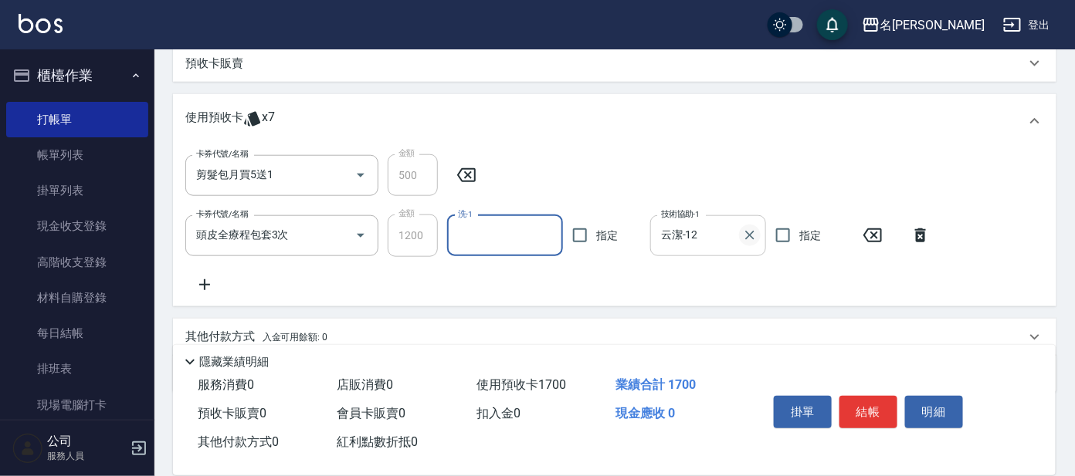
click at [746, 228] on icon "Clear" at bounding box center [749, 235] width 15 height 15
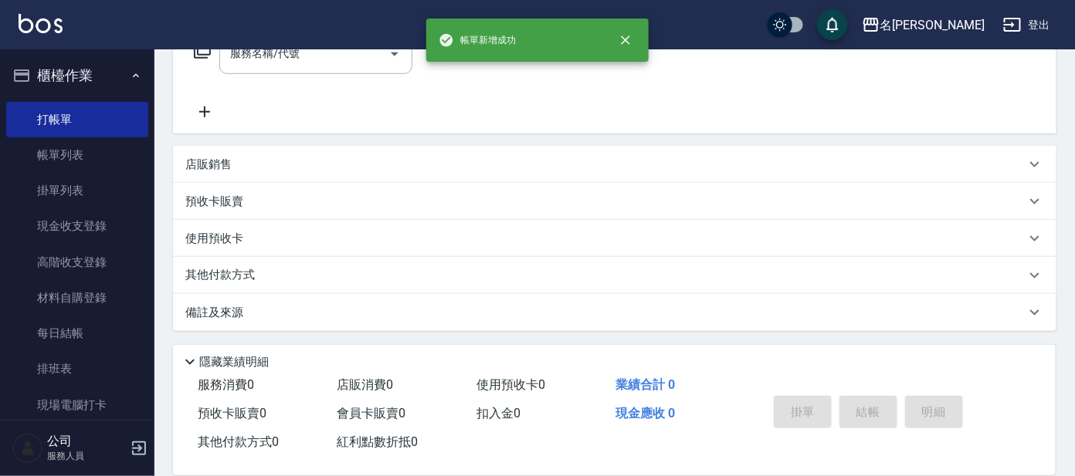
scroll to position [0, 0]
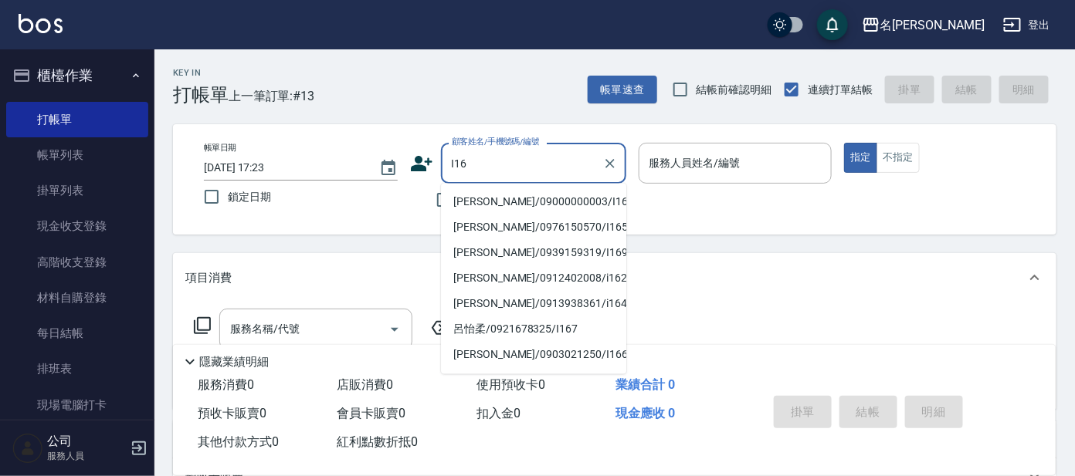
type input "[PERSON_NAME]/09000000003/I16"
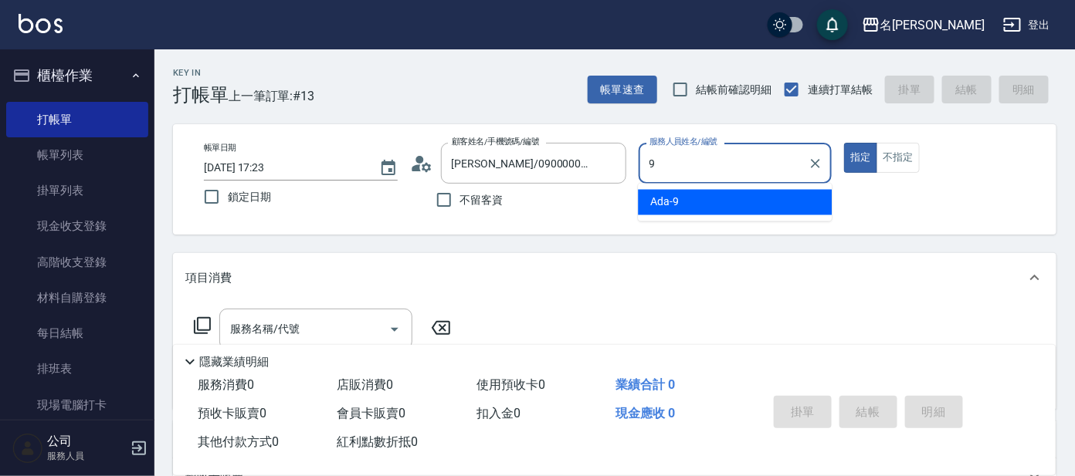
type input "Ada-9"
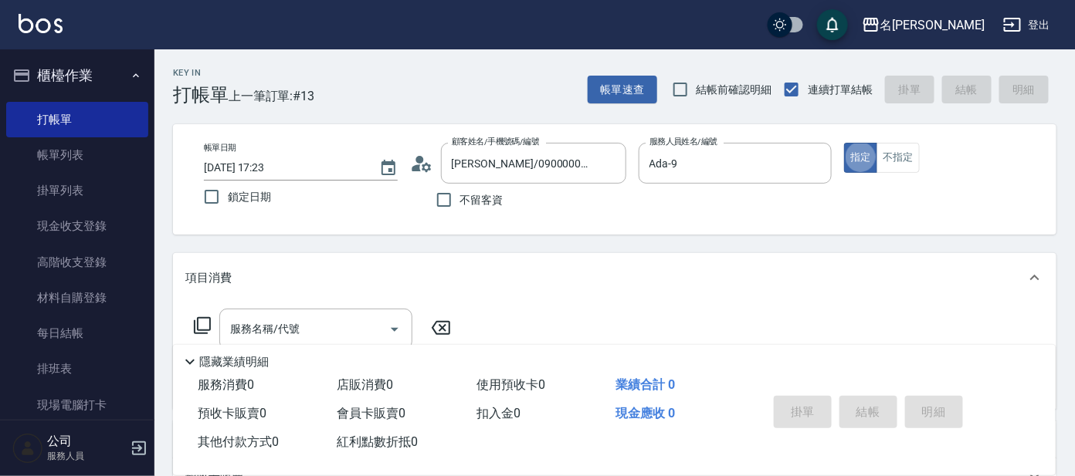
type button "true"
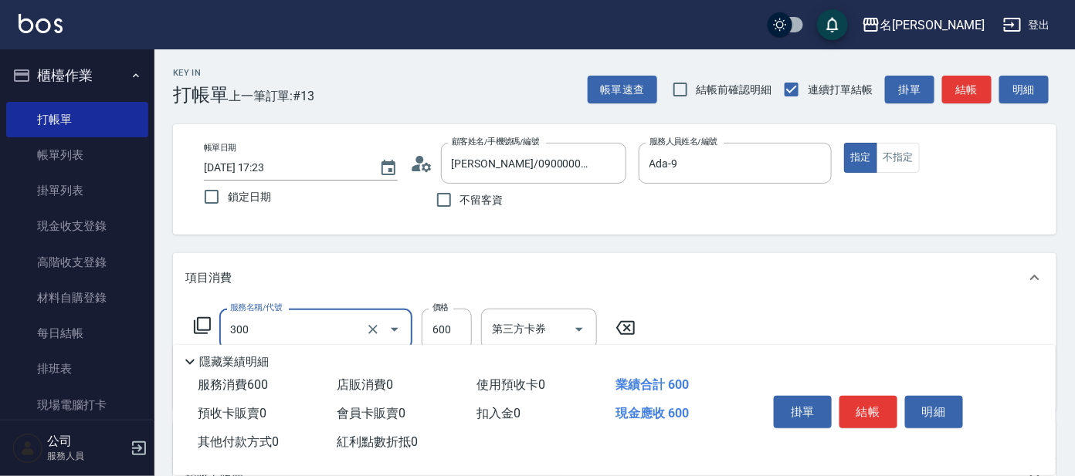
type input "剪髮 講師級設計師(300)"
type input "舒壓+洗髮+養髮(518)"
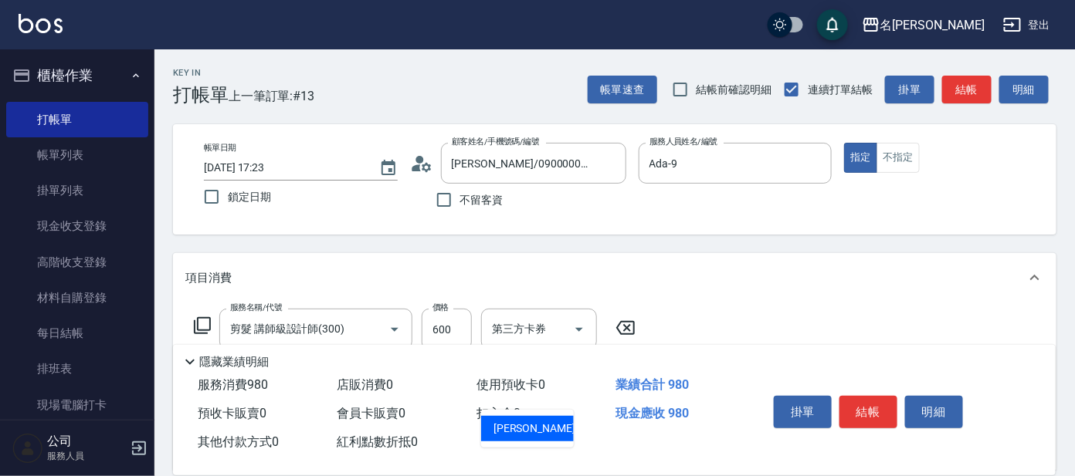
type input "云潔-12"
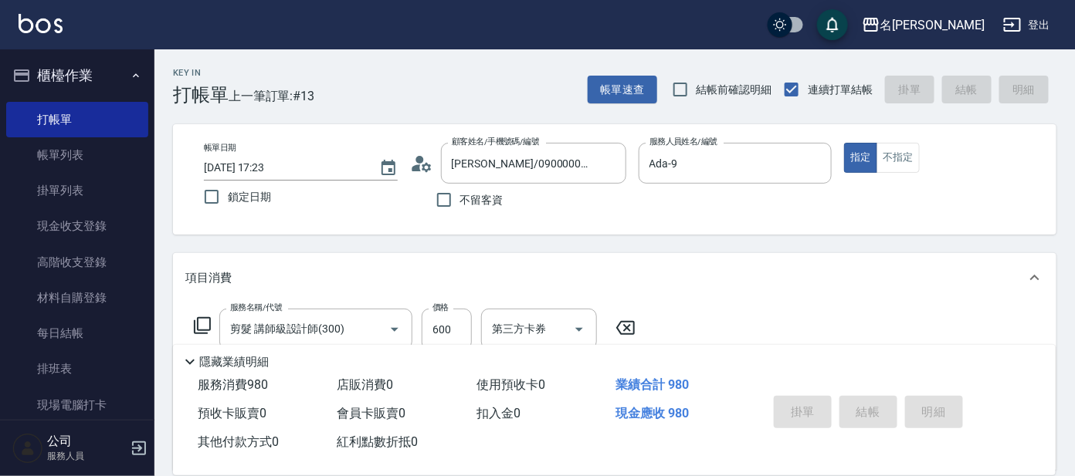
type input "[DATE] 17:35"
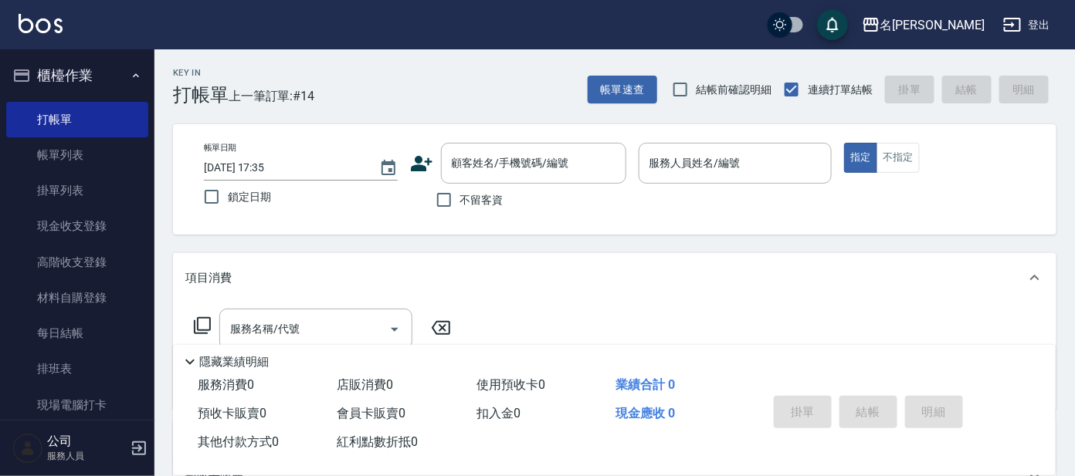
click at [212, 151] on label "帳單日期" at bounding box center [220, 148] width 32 height 12
click at [212, 155] on input "[DATE] 17:35" at bounding box center [284, 167] width 160 height 25
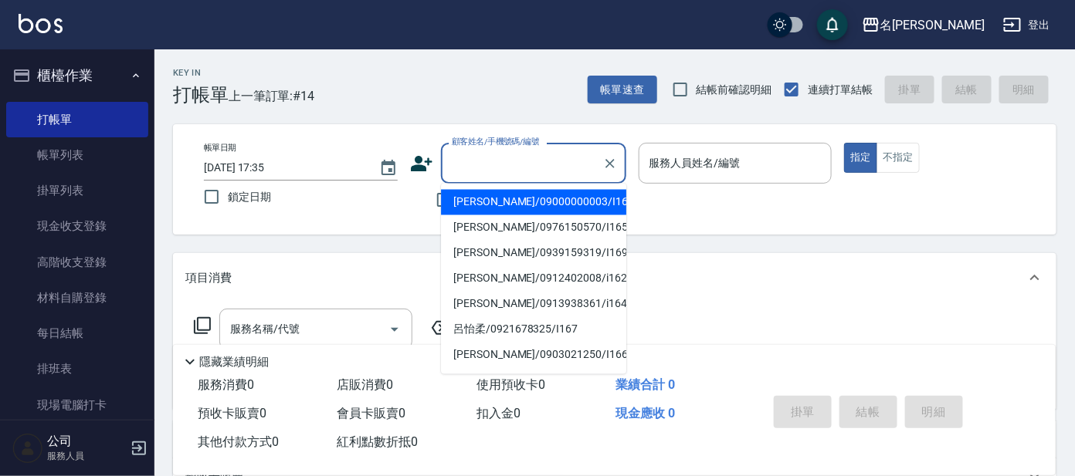
click at [484, 163] on input "顧客姓名/手機號碼/編號" at bounding box center [522, 163] width 148 height 27
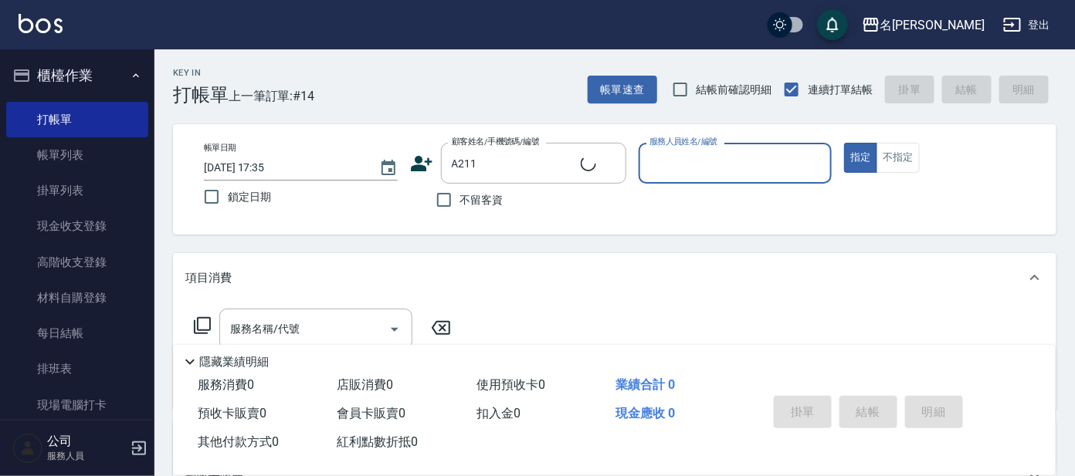
type input "[PERSON_NAME]/0939592779/A211"
type input "宥里-1"
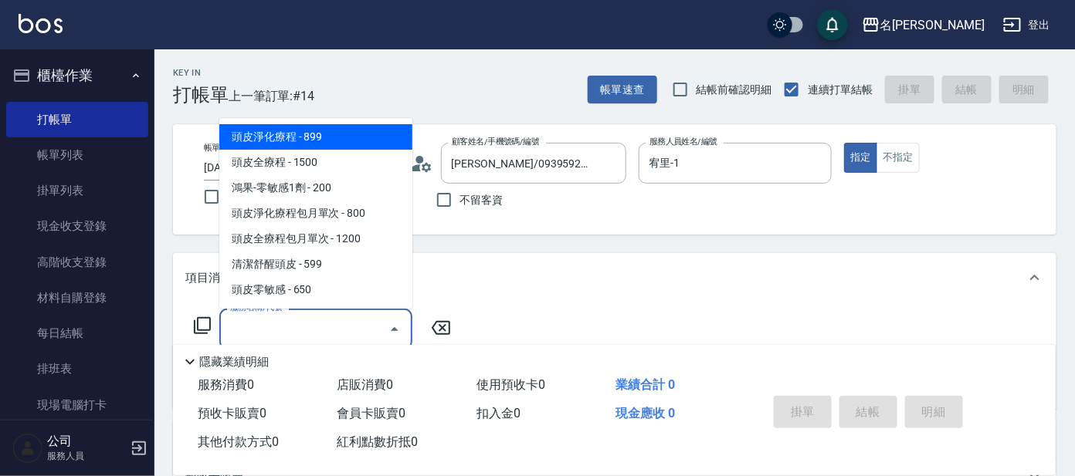
click at [328, 320] on input "服務名稱/代號" at bounding box center [304, 329] width 156 height 27
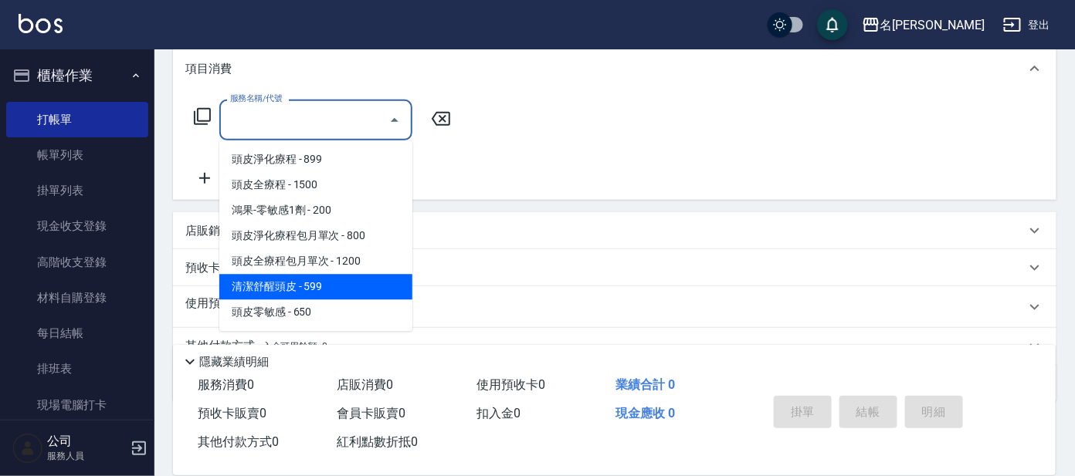
scroll to position [279, 0]
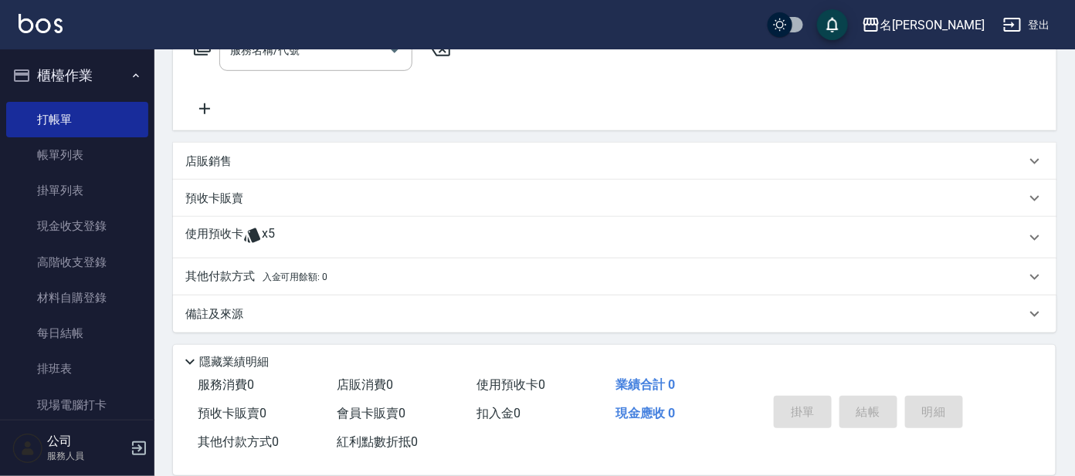
drag, startPoint x: 521, startPoint y: 201, endPoint x: 457, endPoint y: 215, distance: 65.4
click at [522, 201] on div "預收卡販賣" at bounding box center [605, 199] width 840 height 16
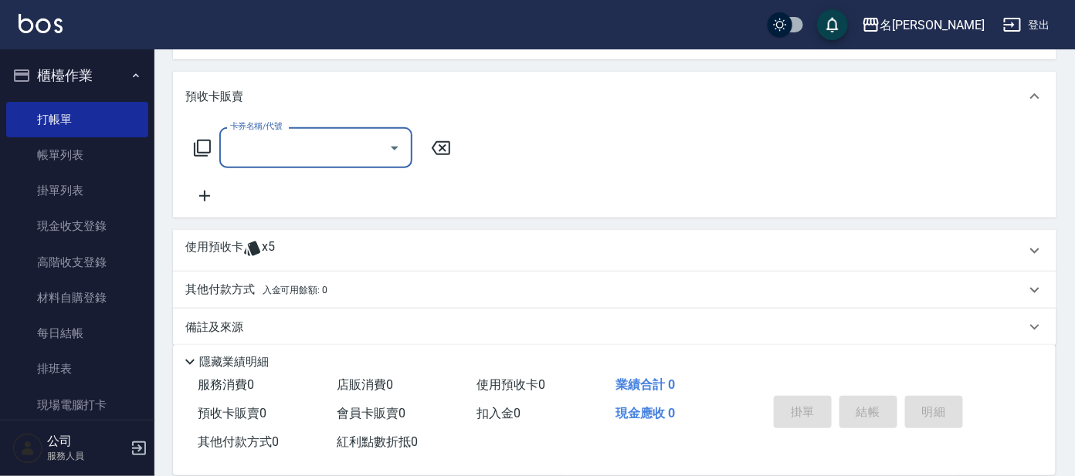
scroll to position [413, 0]
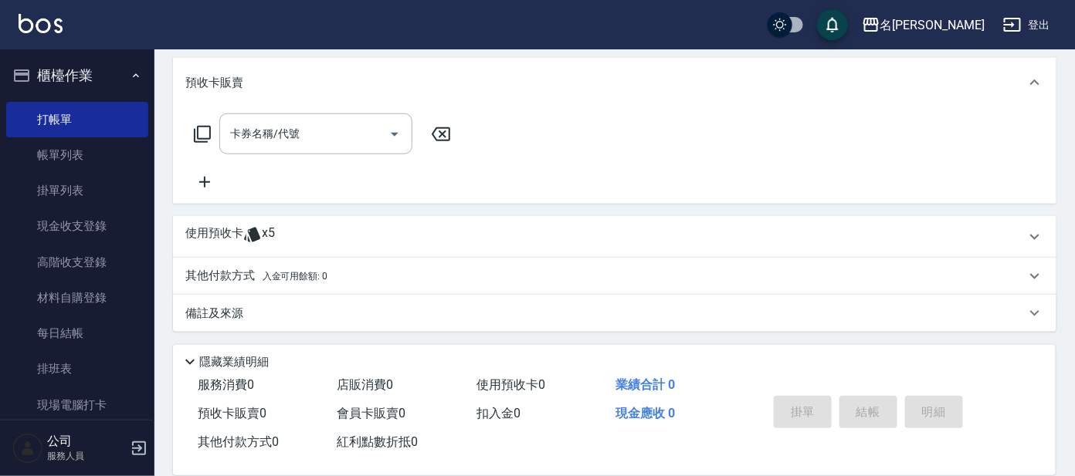
click at [252, 230] on icon at bounding box center [252, 235] width 16 height 15
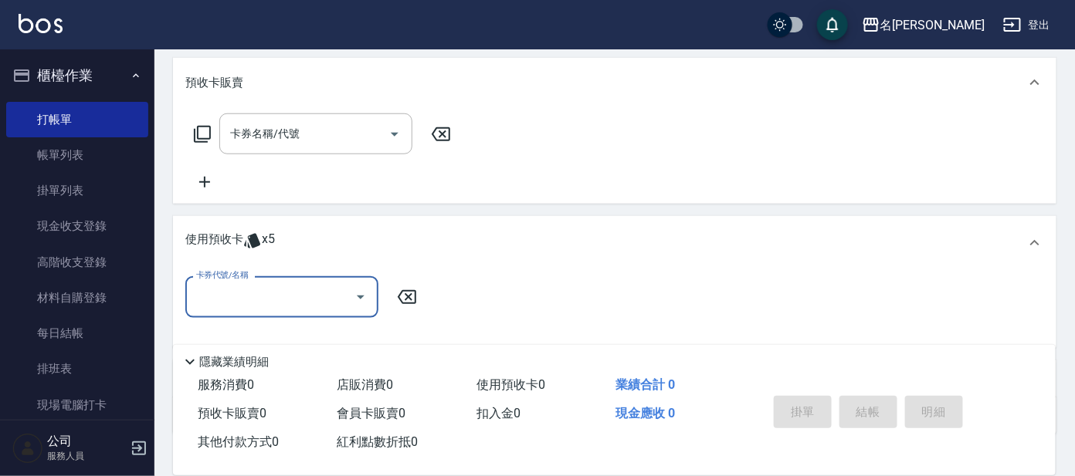
scroll to position [0, 0]
click at [360, 298] on icon "Open" at bounding box center [360, 297] width 19 height 19
click at [301, 327] on div "剪髮包月買5送1 剩餘5張" at bounding box center [281, 335] width 193 height 25
type input "剪髮包月買5送1"
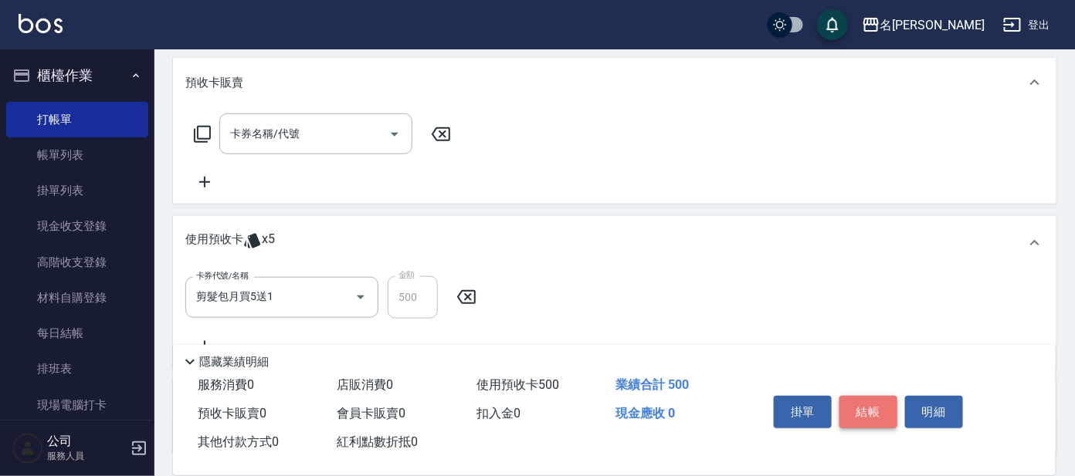
click at [869, 411] on button "結帳" at bounding box center [868, 412] width 58 height 32
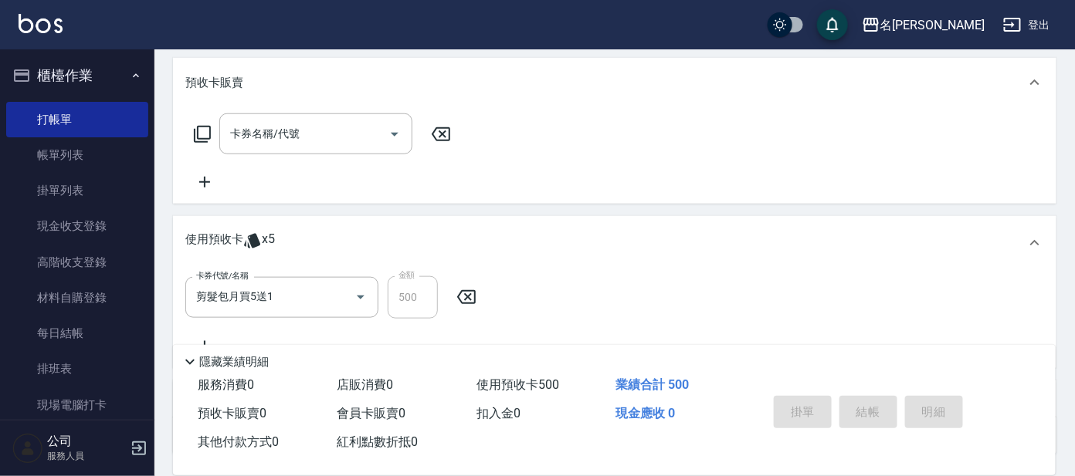
type input "[DATE] 17:41"
